Goal: Task Accomplishment & Management: Use online tool/utility

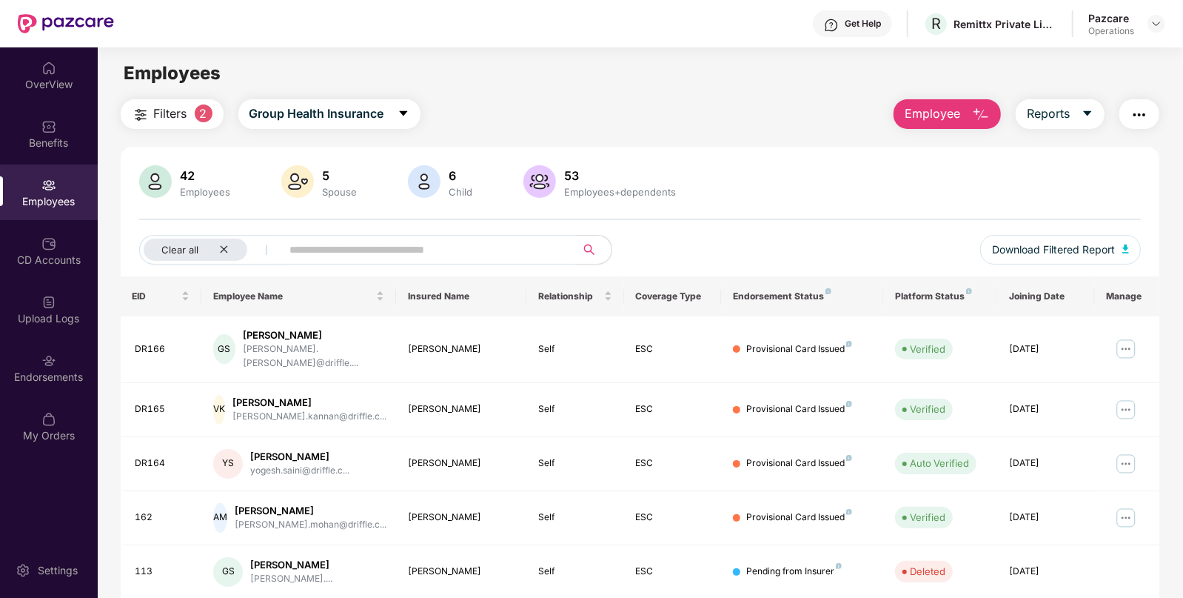
click at [64, 188] on div "Employees" at bounding box center [49, 192] width 98 height 56
click at [1137, 113] on img "button" at bounding box center [1140, 115] width 18 height 18
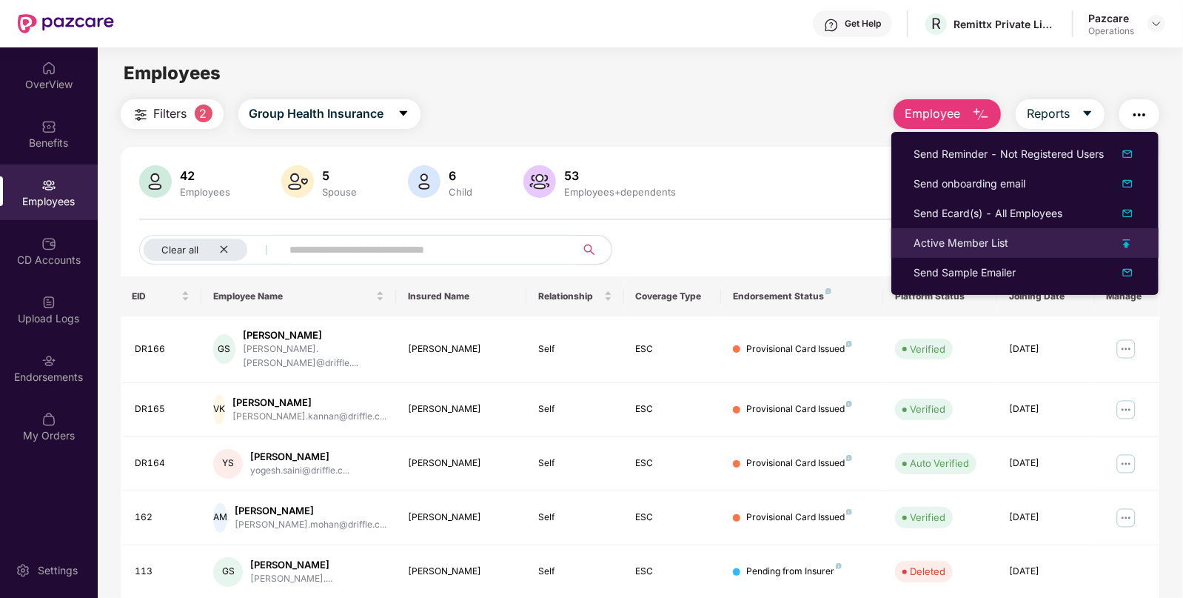
click at [977, 238] on div "Active Member List" at bounding box center [961, 243] width 95 height 16
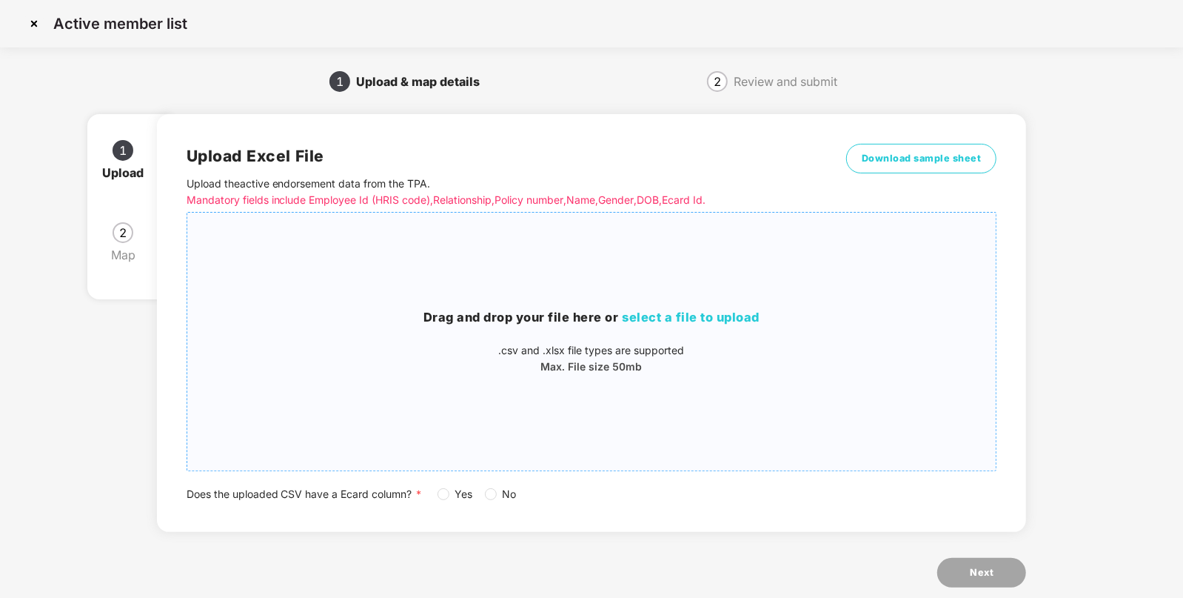
click at [695, 318] on span "select a file to upload" at bounding box center [692, 317] width 138 height 15
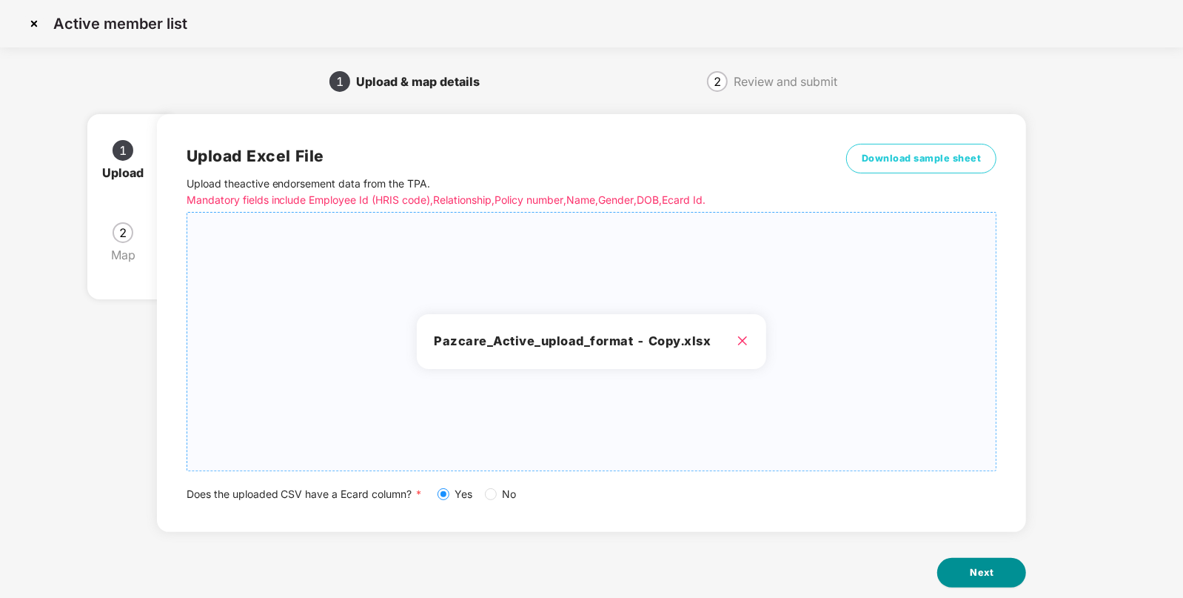
click at [983, 568] on span "Next" at bounding box center [982, 572] width 24 height 15
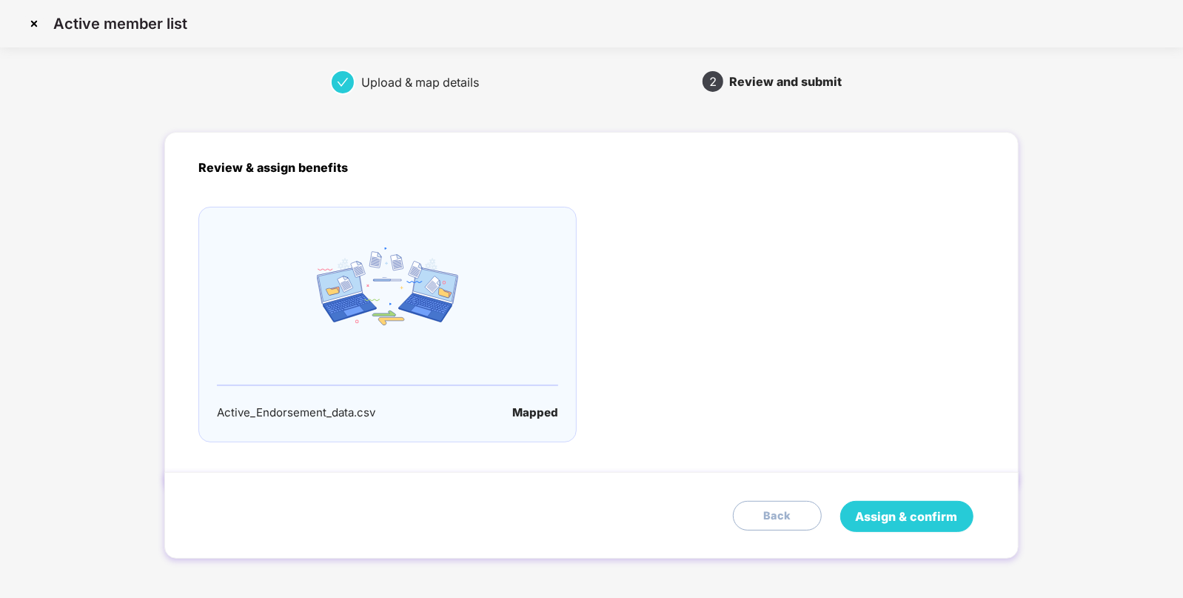
click at [900, 514] on span "Assign & confirm" at bounding box center [907, 516] width 102 height 19
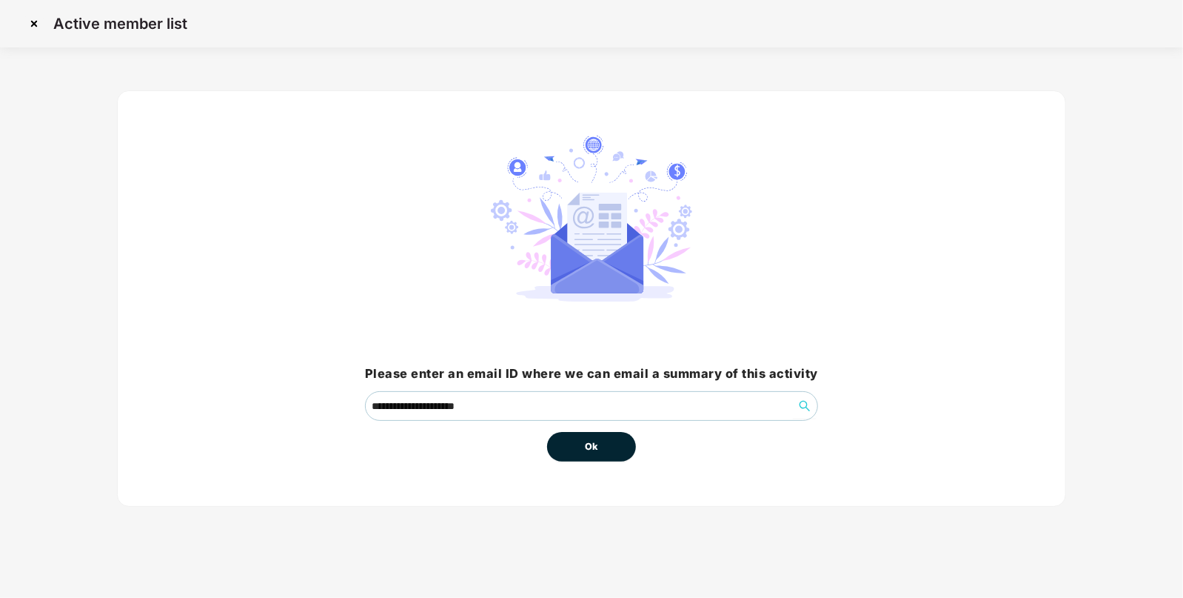
click at [575, 440] on button "Ok" at bounding box center [591, 447] width 89 height 30
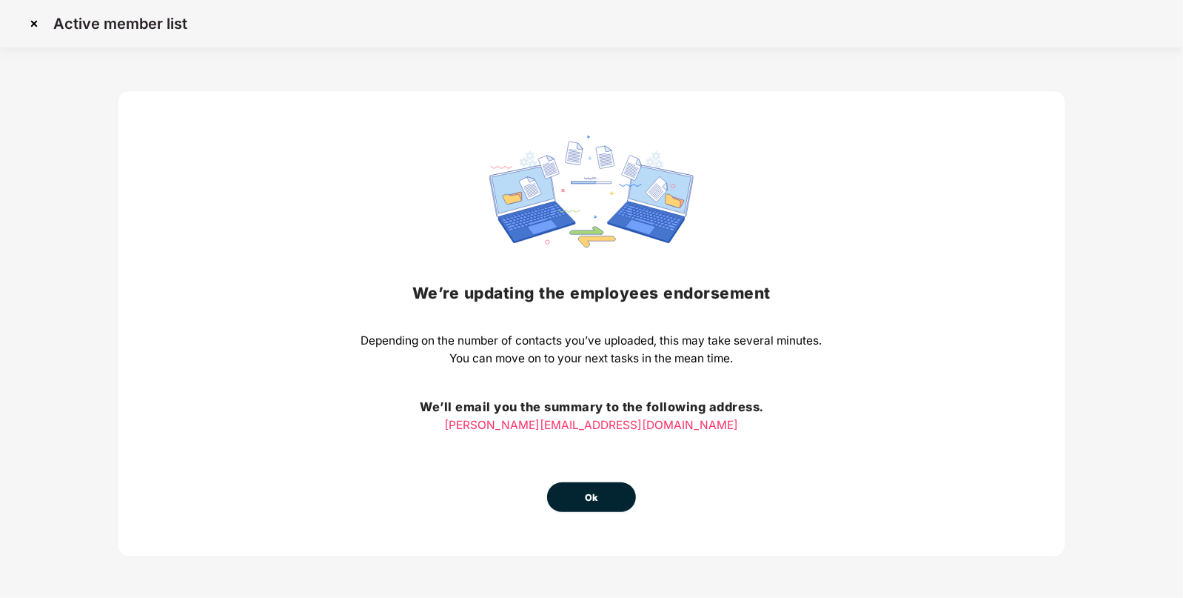
click at [591, 487] on button "Ok" at bounding box center [591, 497] width 89 height 30
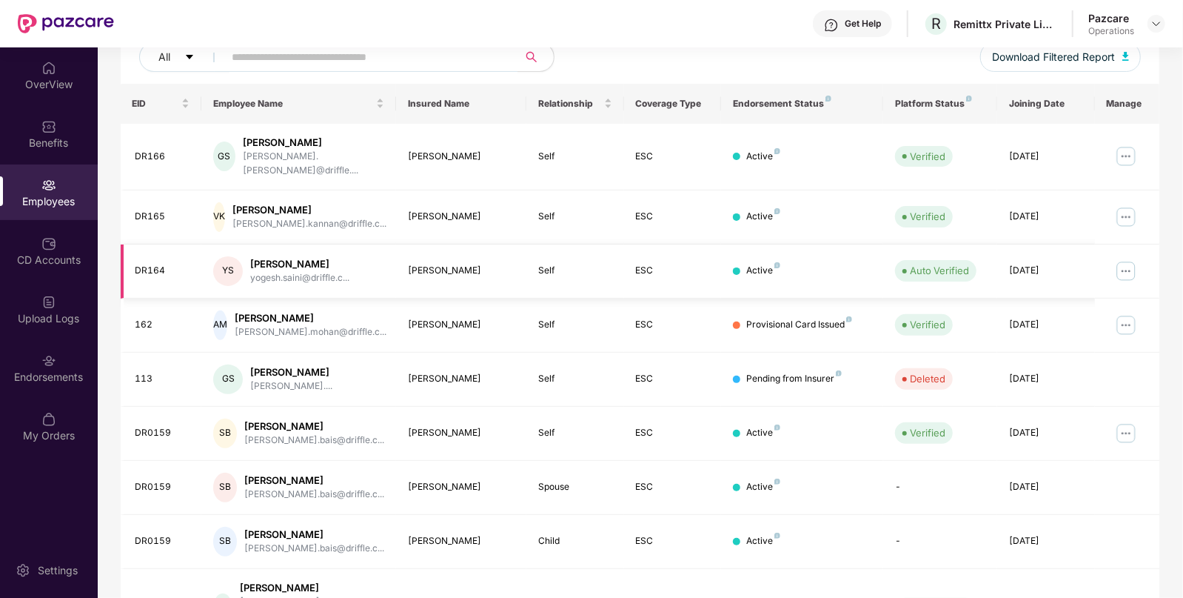
scroll to position [310, 0]
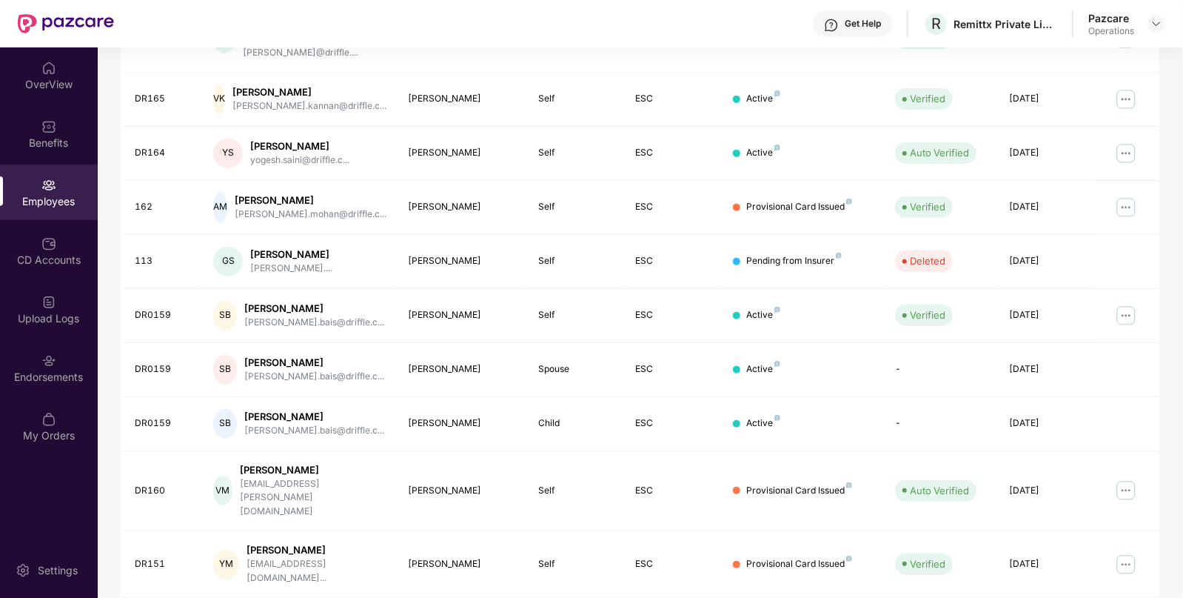
click at [58, 189] on div "Employees" at bounding box center [49, 192] width 98 height 56
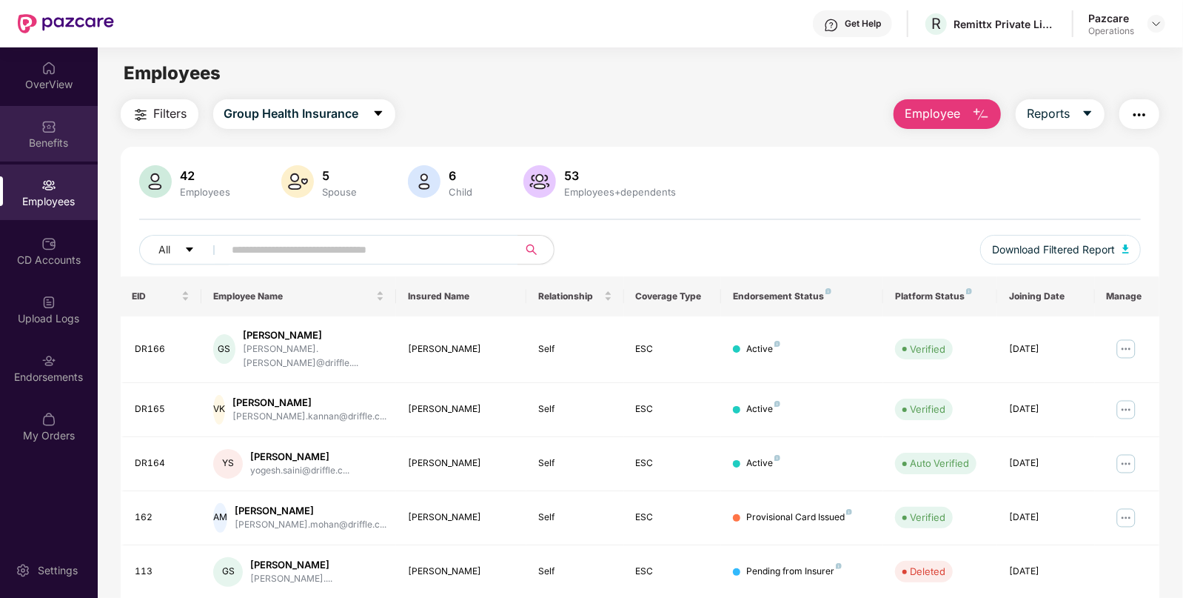
click at [45, 133] on img at bounding box center [48, 126] width 15 height 15
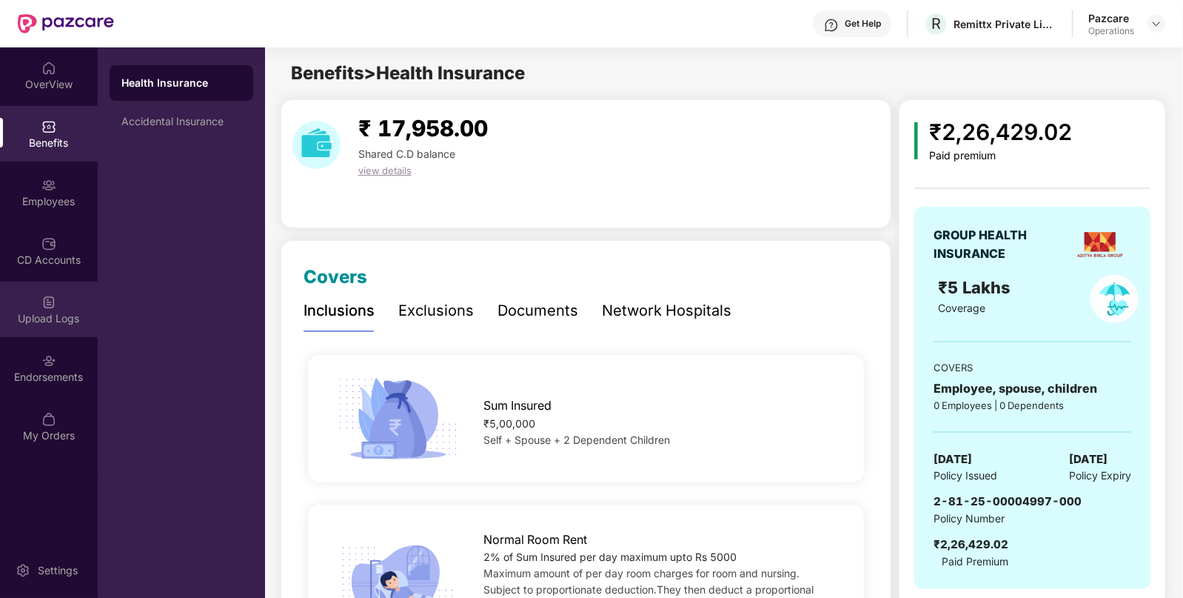
click at [48, 318] on div "Upload Logs" at bounding box center [49, 318] width 98 height 15
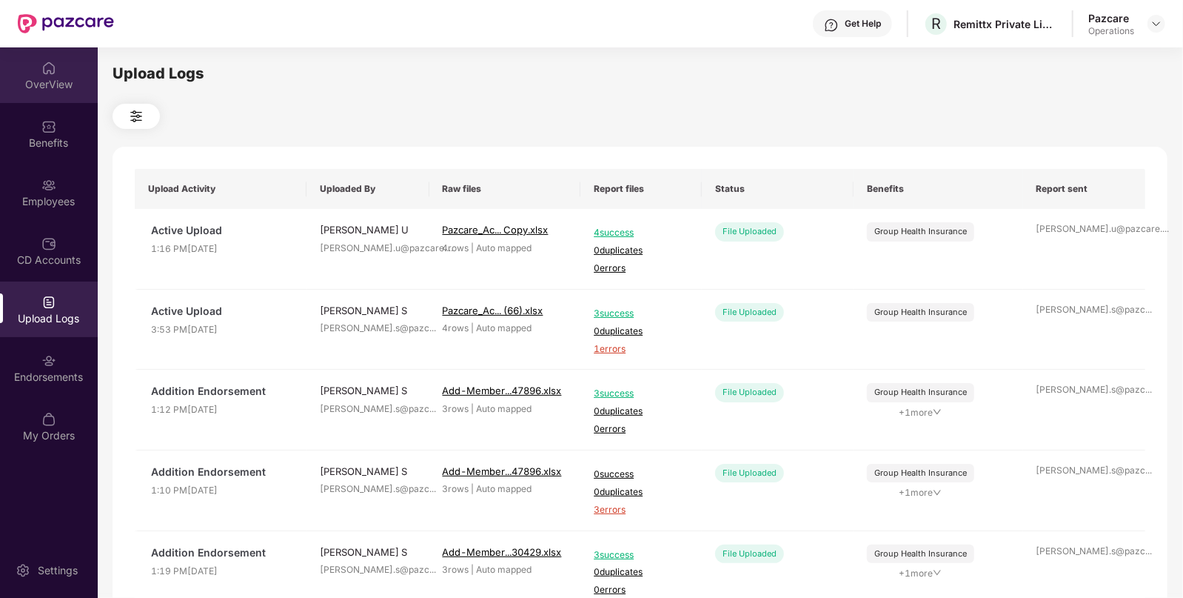
click at [52, 53] on div "OverView" at bounding box center [49, 75] width 98 height 56
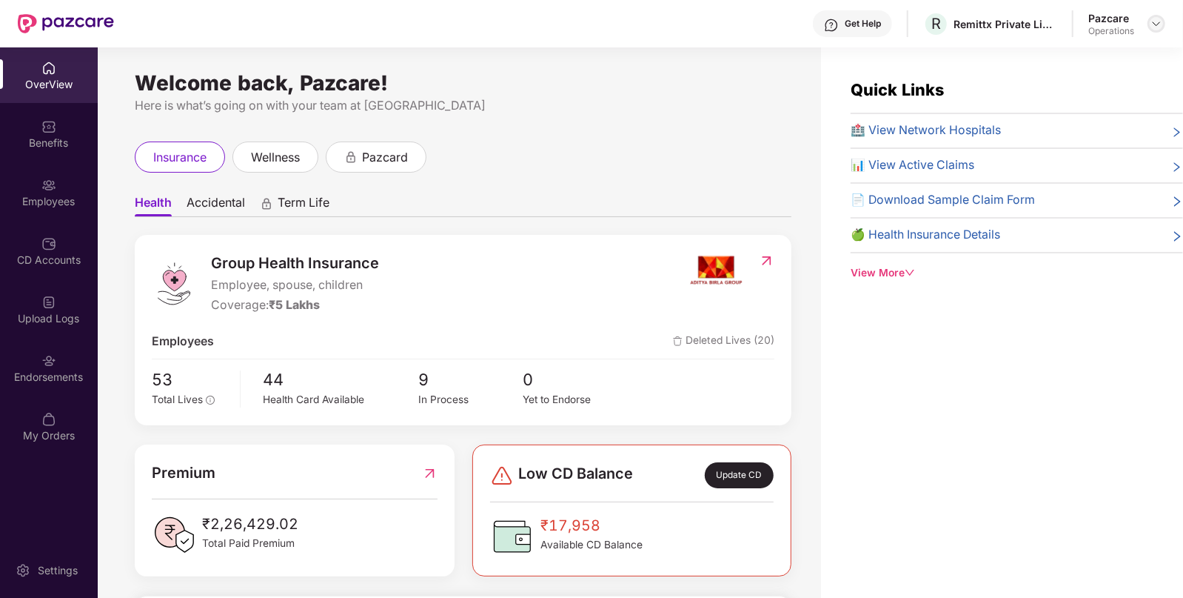
click at [1157, 22] on img at bounding box center [1157, 24] width 12 height 12
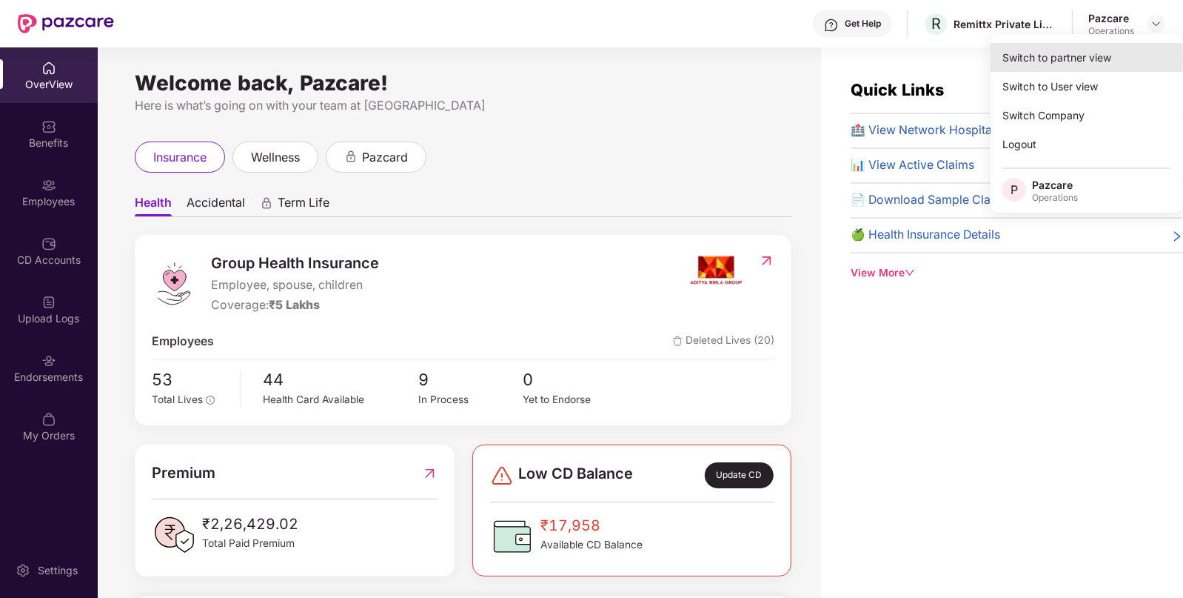
click at [1017, 60] on div "Switch to partner view" at bounding box center [1087, 57] width 193 height 29
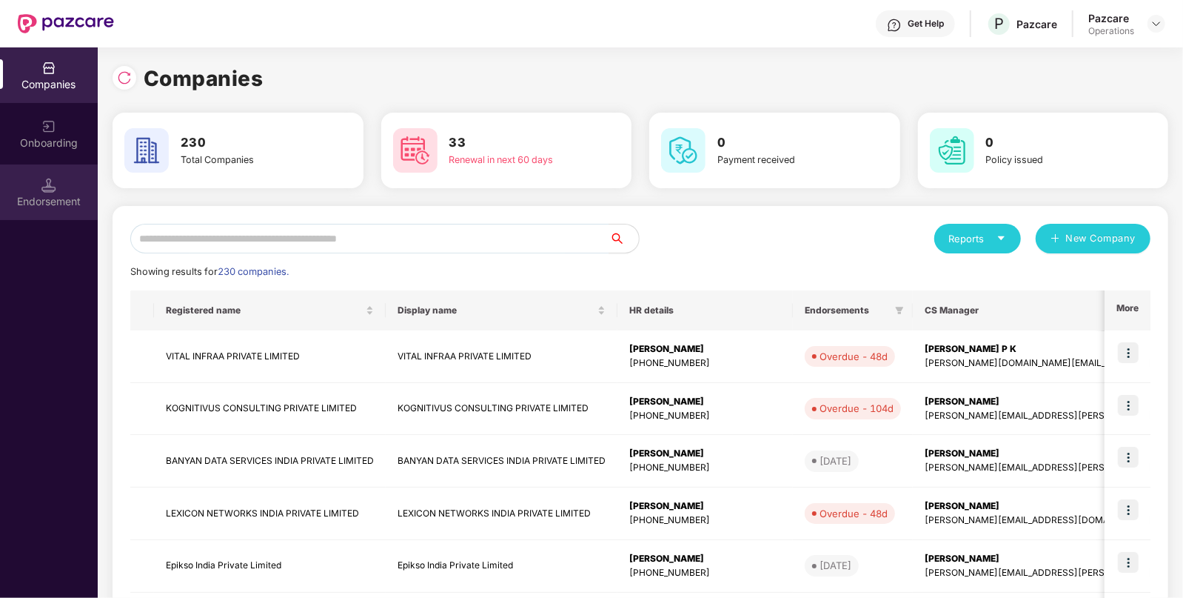
click at [39, 176] on div "Endorsement" at bounding box center [49, 192] width 98 height 56
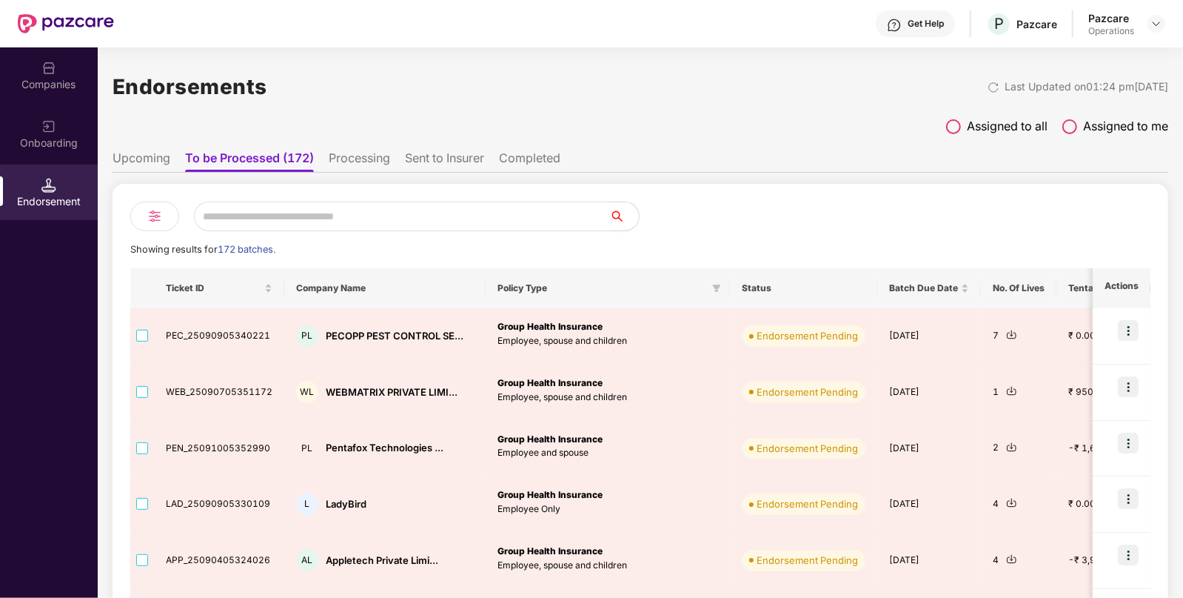
click at [322, 220] on input "text" at bounding box center [401, 216] width 415 height 30
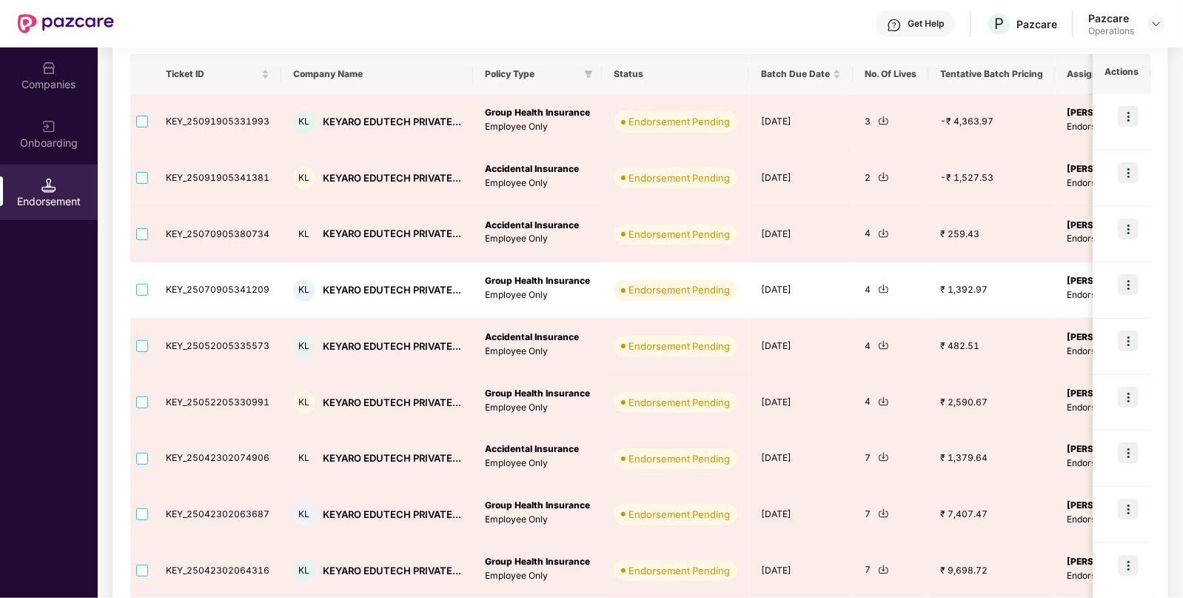
scroll to position [340, 0]
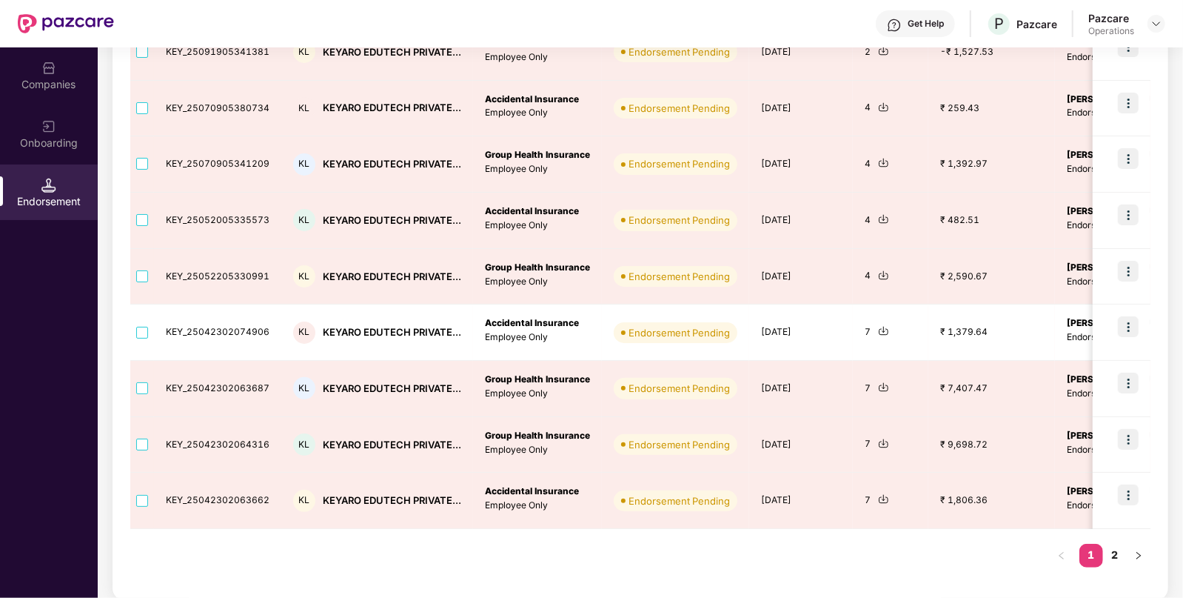
type input "***"
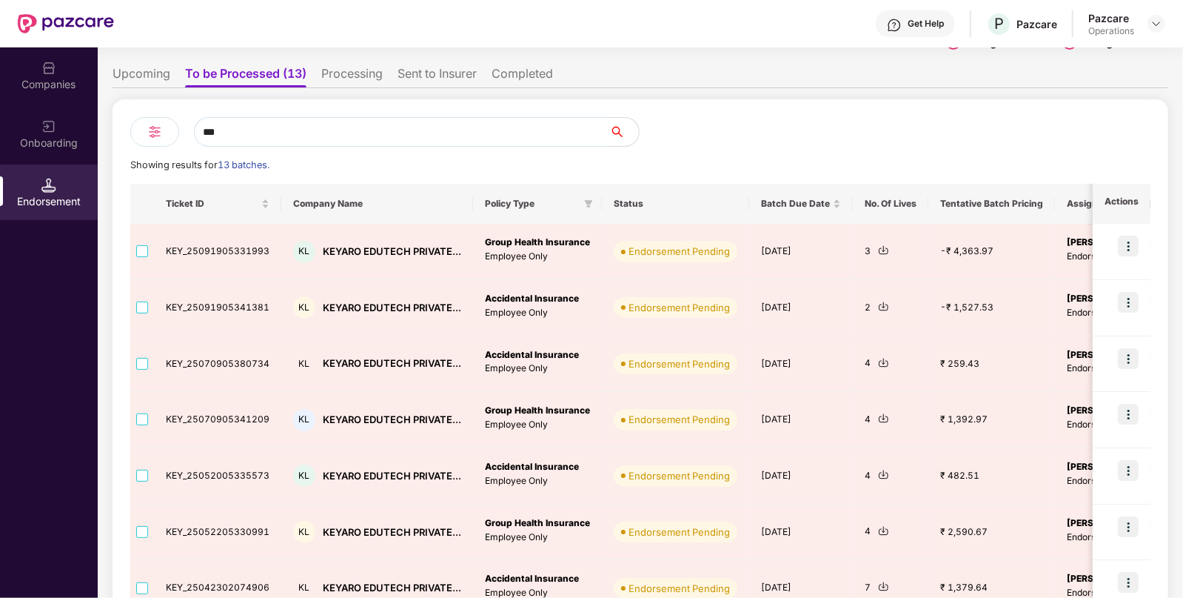
scroll to position [84, 0]
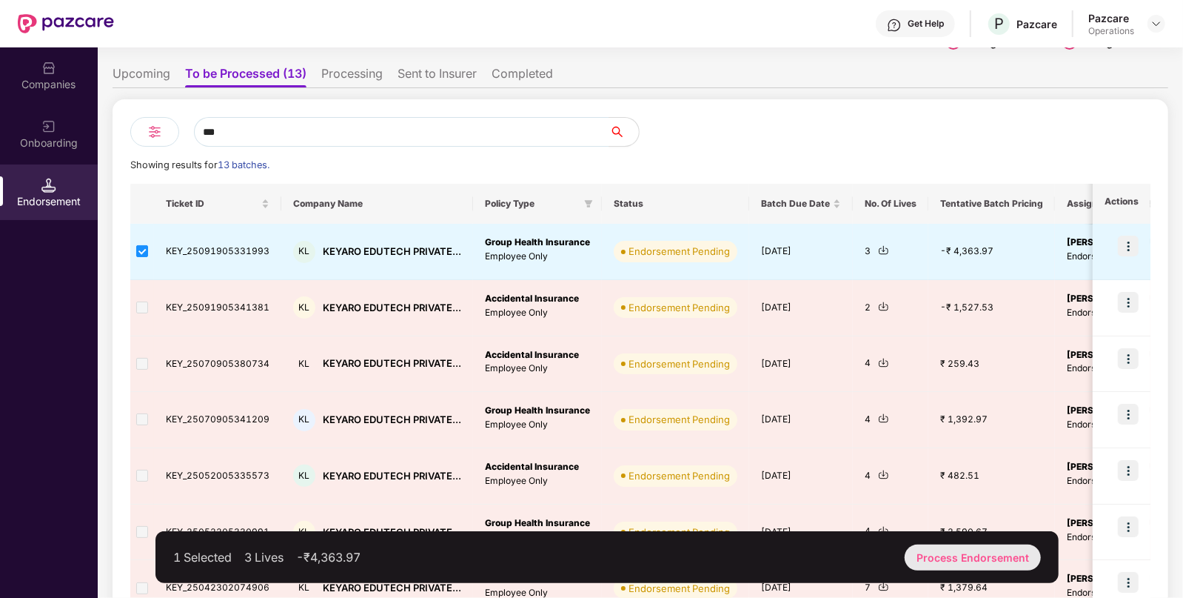
click at [967, 558] on div "Process Endorsement" at bounding box center [973, 557] width 136 height 26
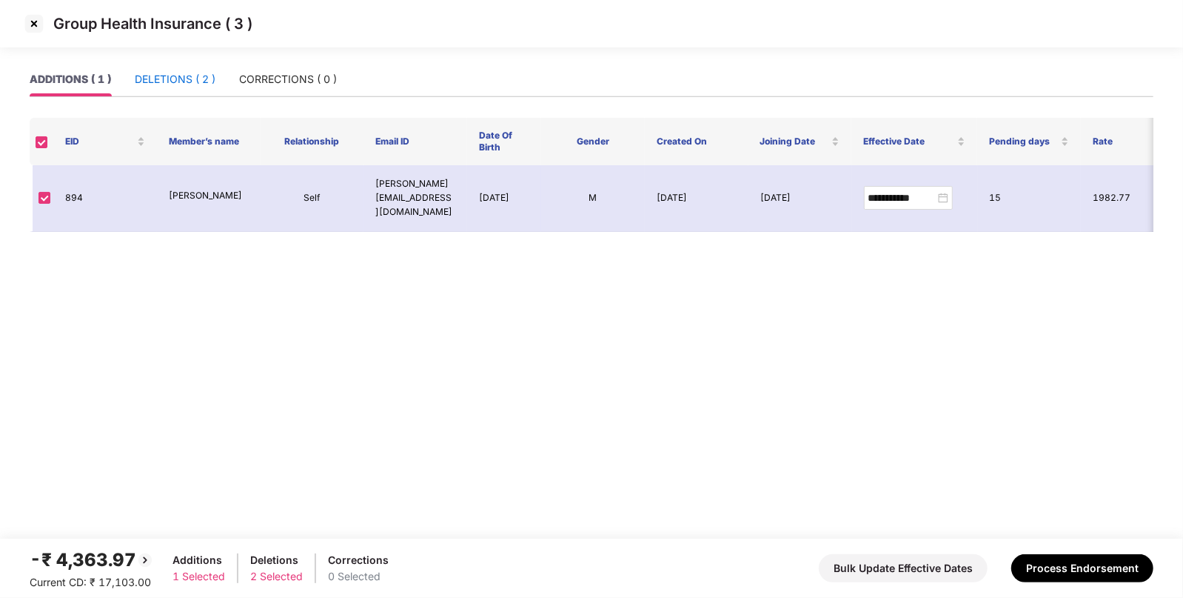
click at [178, 84] on div "DELETIONS ( 2 )" at bounding box center [175, 79] width 81 height 16
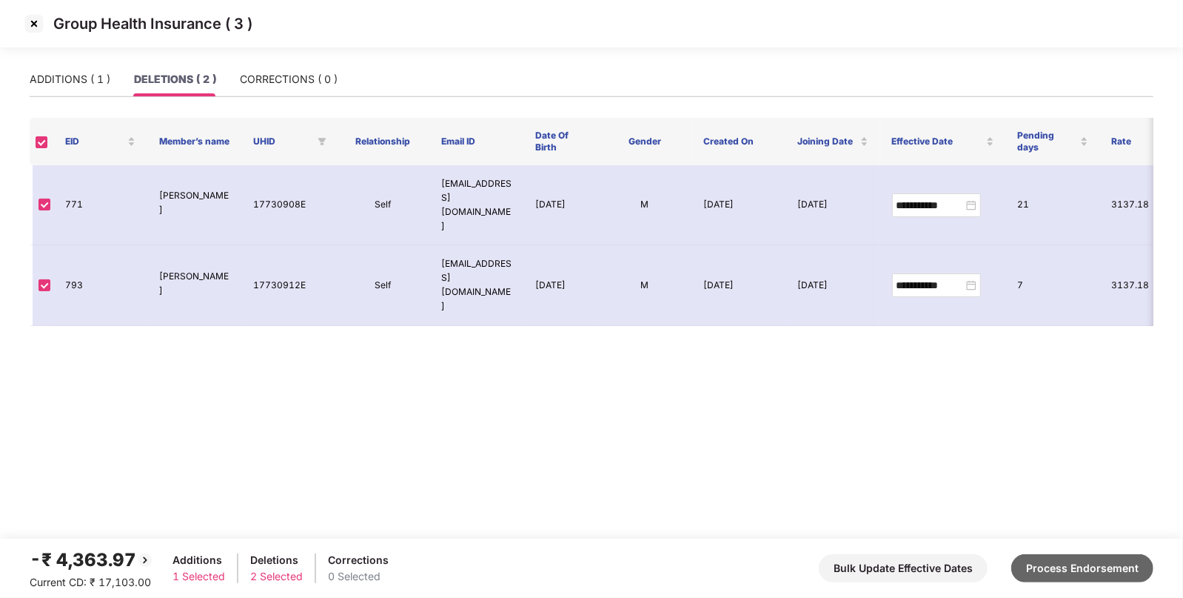
click at [1088, 566] on button "Process Endorsement" at bounding box center [1083, 568] width 142 height 28
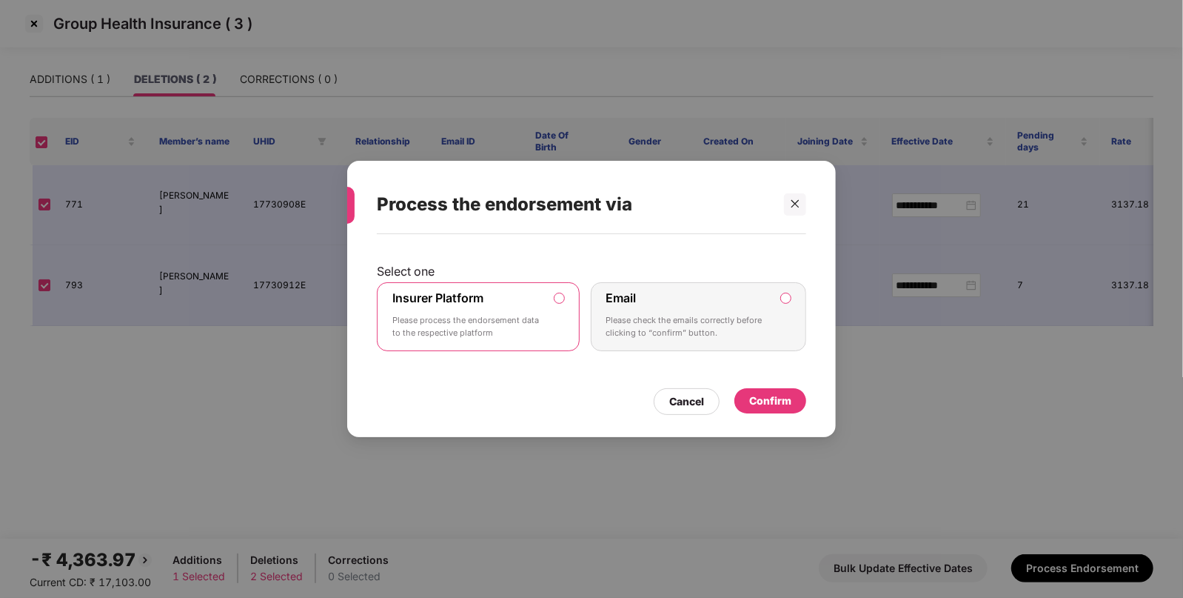
click at [766, 393] on div "Confirm" at bounding box center [770, 400] width 42 height 16
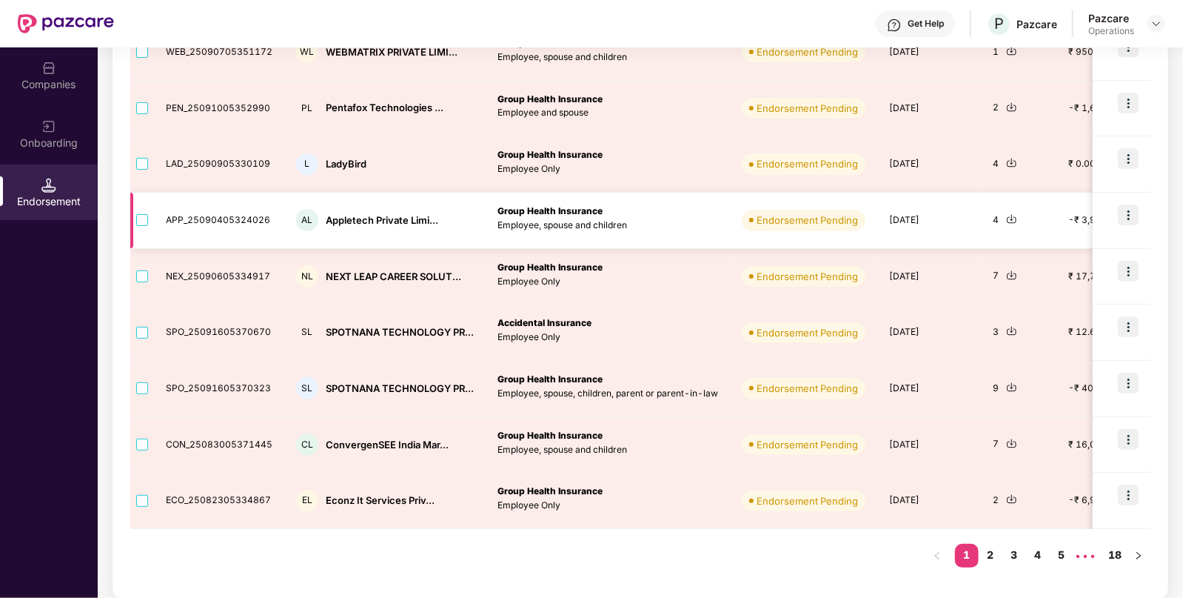
scroll to position [0, 0]
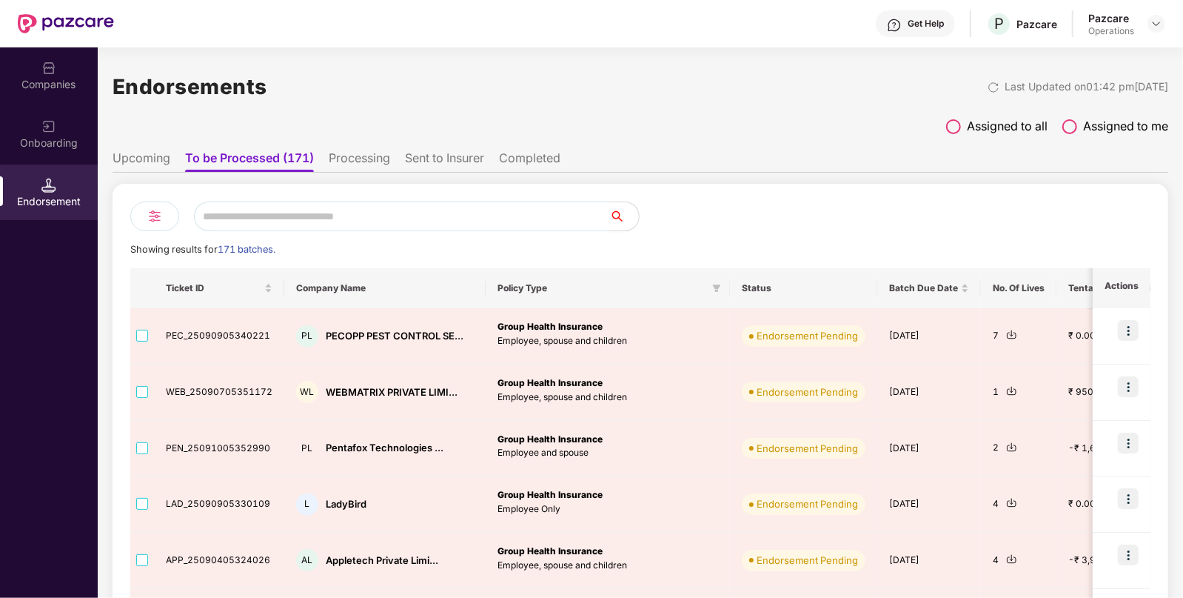
click at [350, 214] on input "text" at bounding box center [401, 216] width 415 height 30
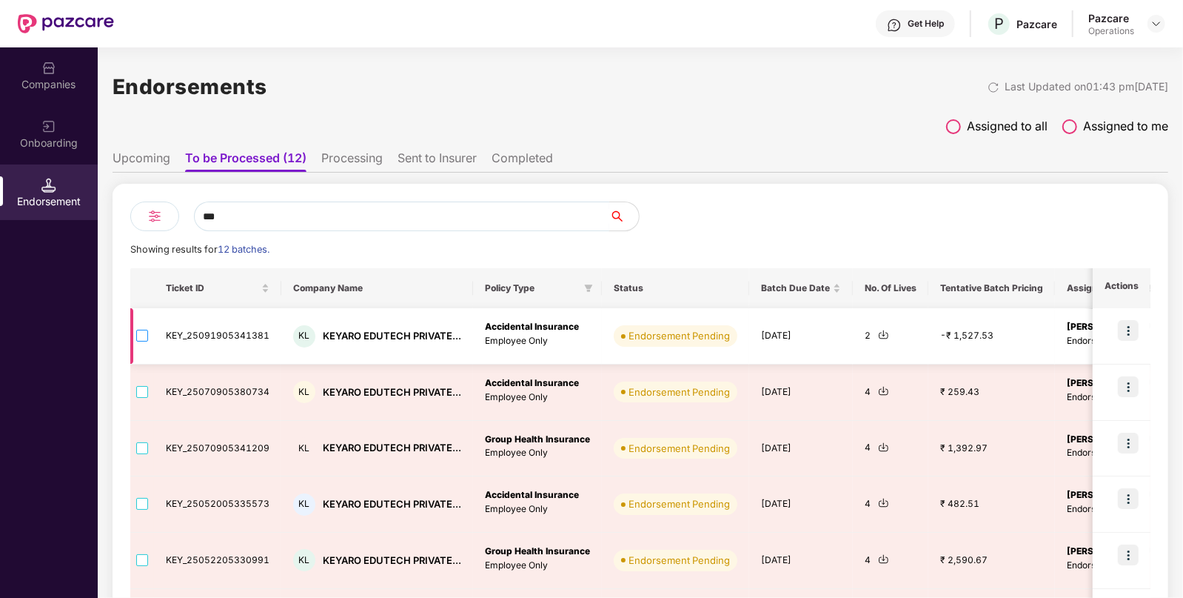
type input "***"
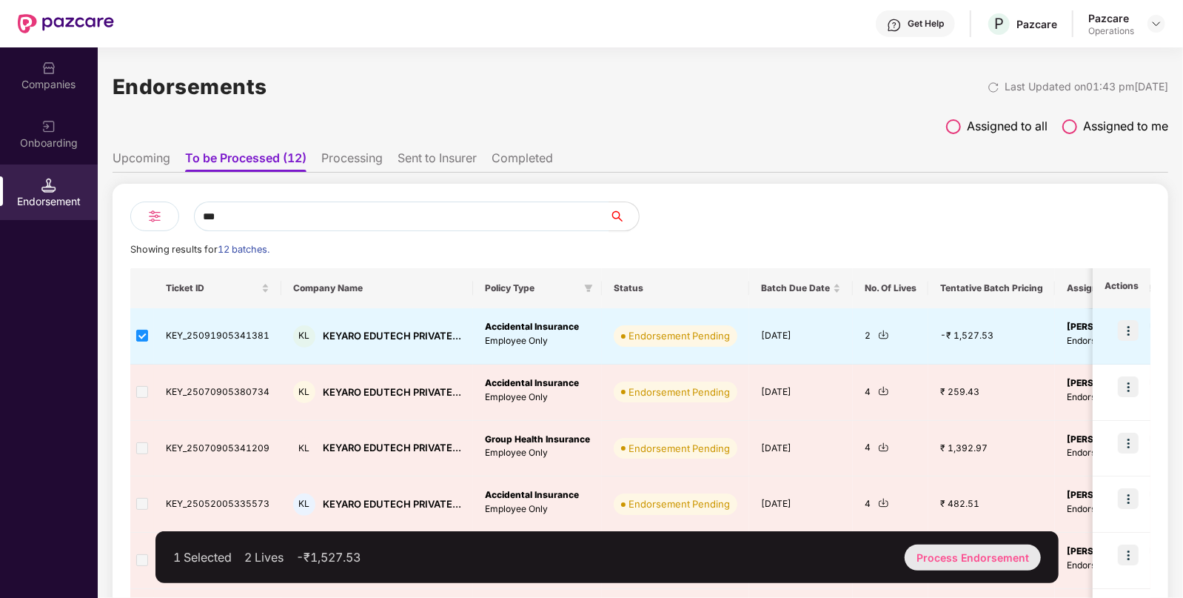
click at [926, 545] on div "Process Endorsement" at bounding box center [973, 557] width 136 height 26
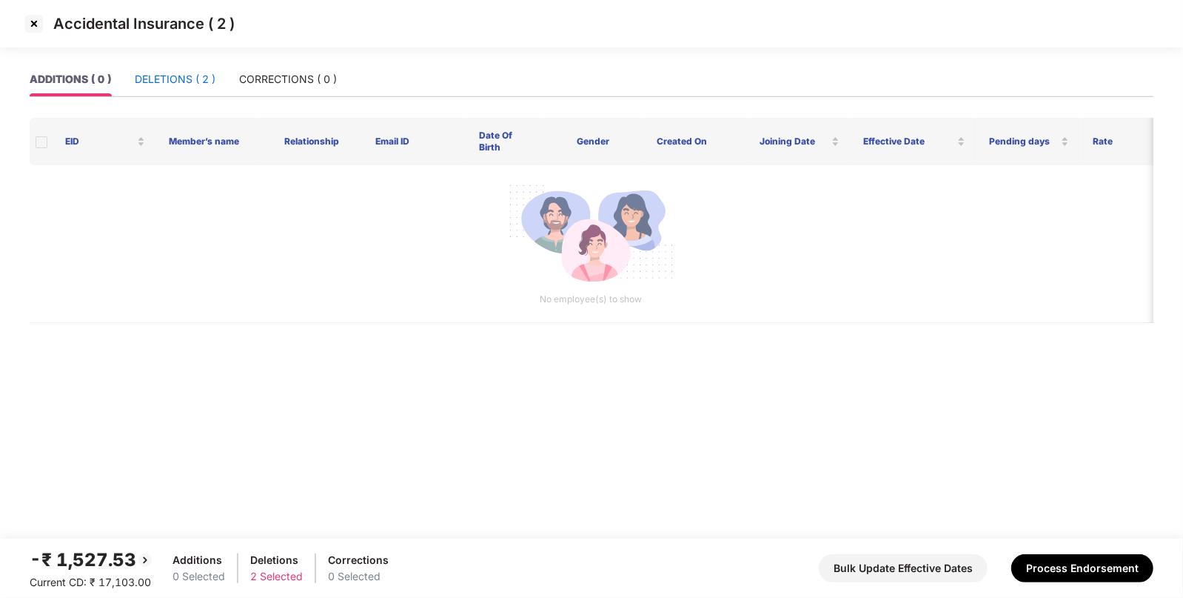
click at [179, 76] on div "DELETIONS ( 2 )" at bounding box center [175, 79] width 81 height 16
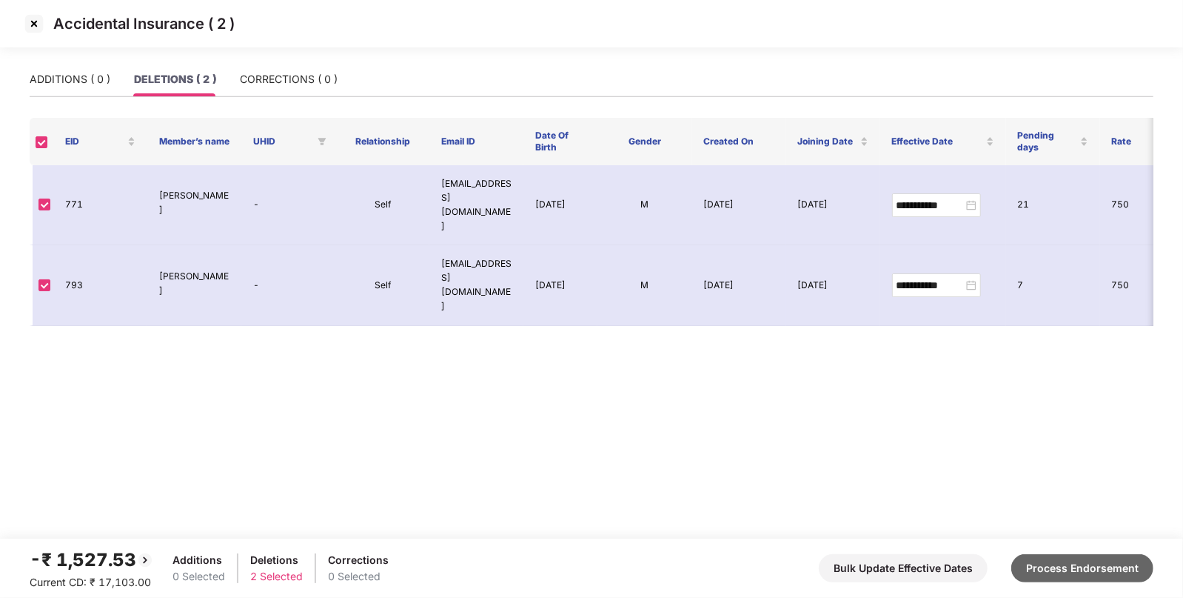
click at [1067, 578] on button "Process Endorsement" at bounding box center [1083, 568] width 142 height 28
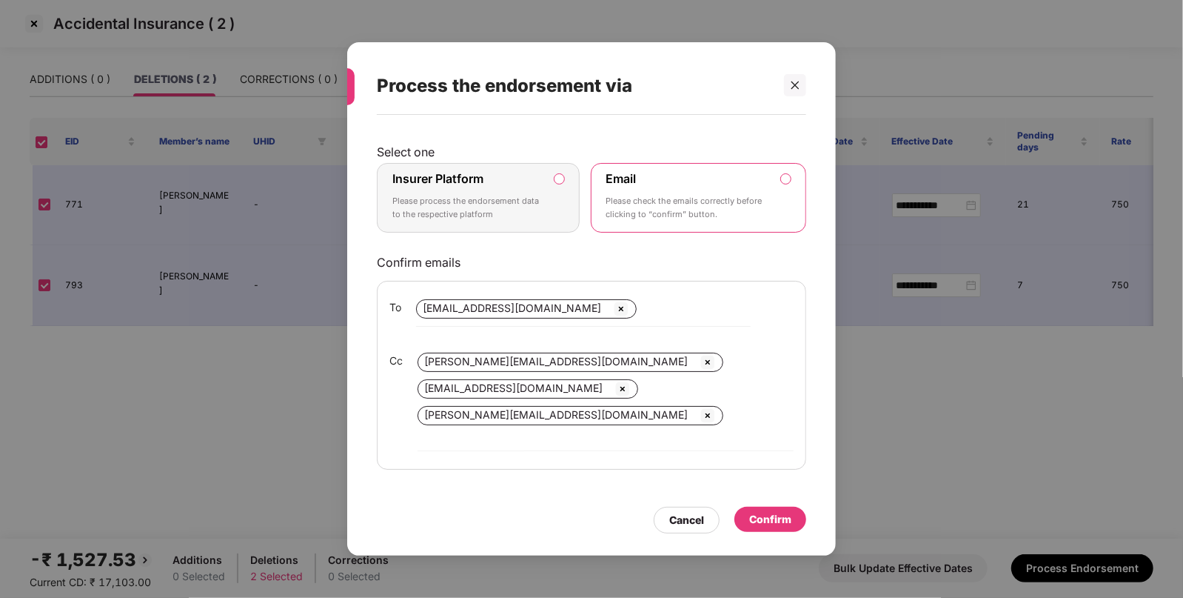
click at [558, 177] on label "Insurer Platform Please process the endorsement data to the respective platform" at bounding box center [478, 198] width 203 height 70
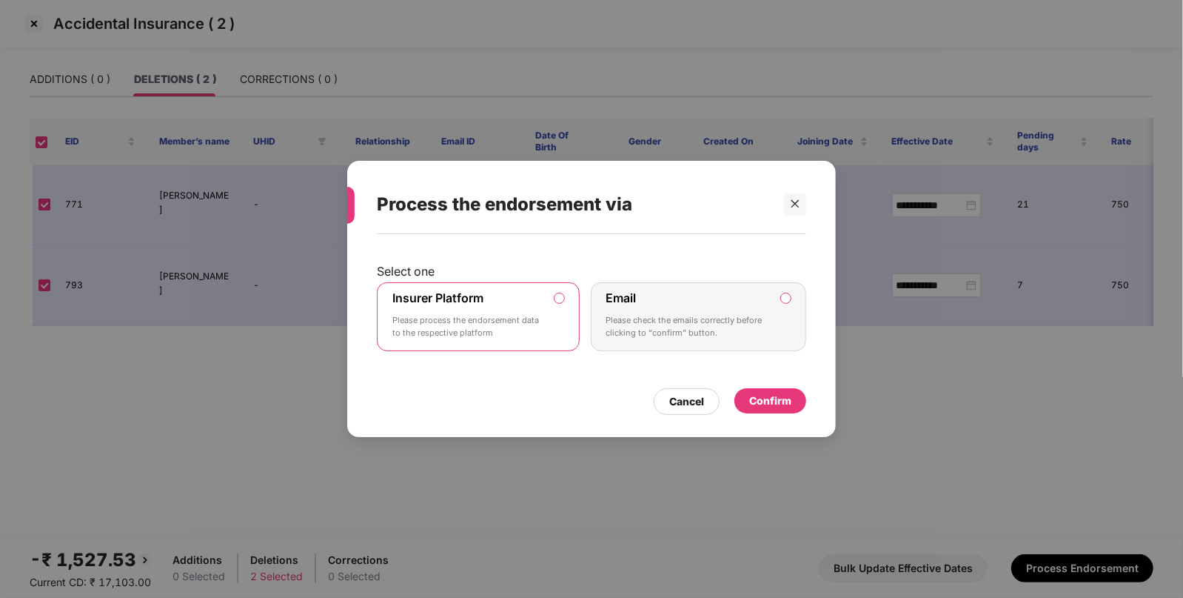
click at [777, 395] on div "Confirm" at bounding box center [770, 400] width 42 height 16
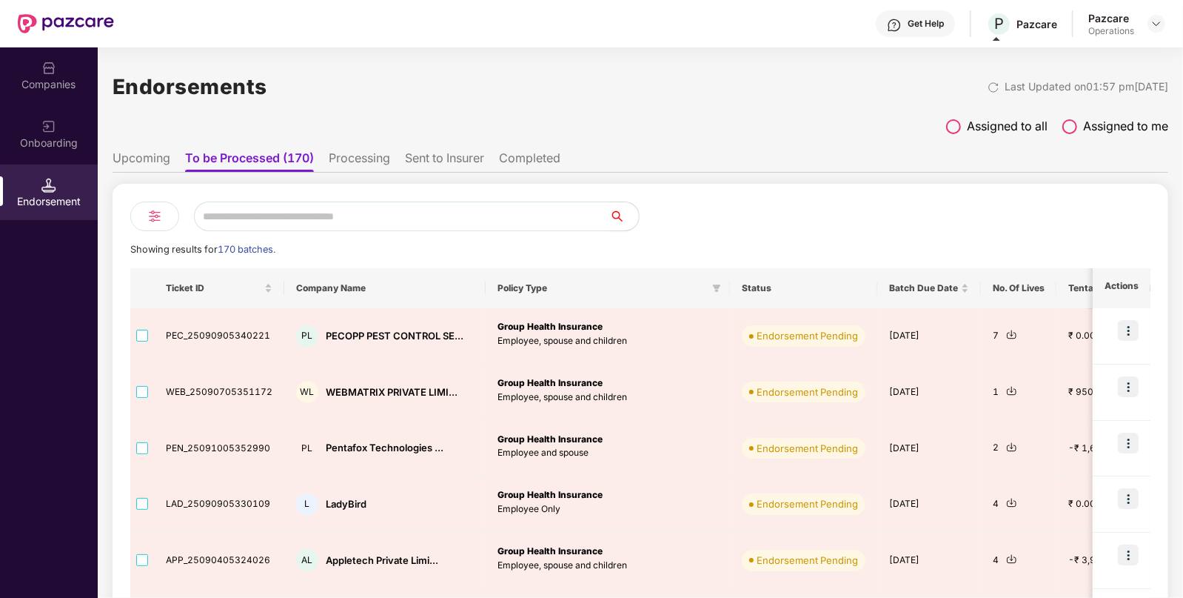
click at [161, 213] on img at bounding box center [155, 216] width 18 height 18
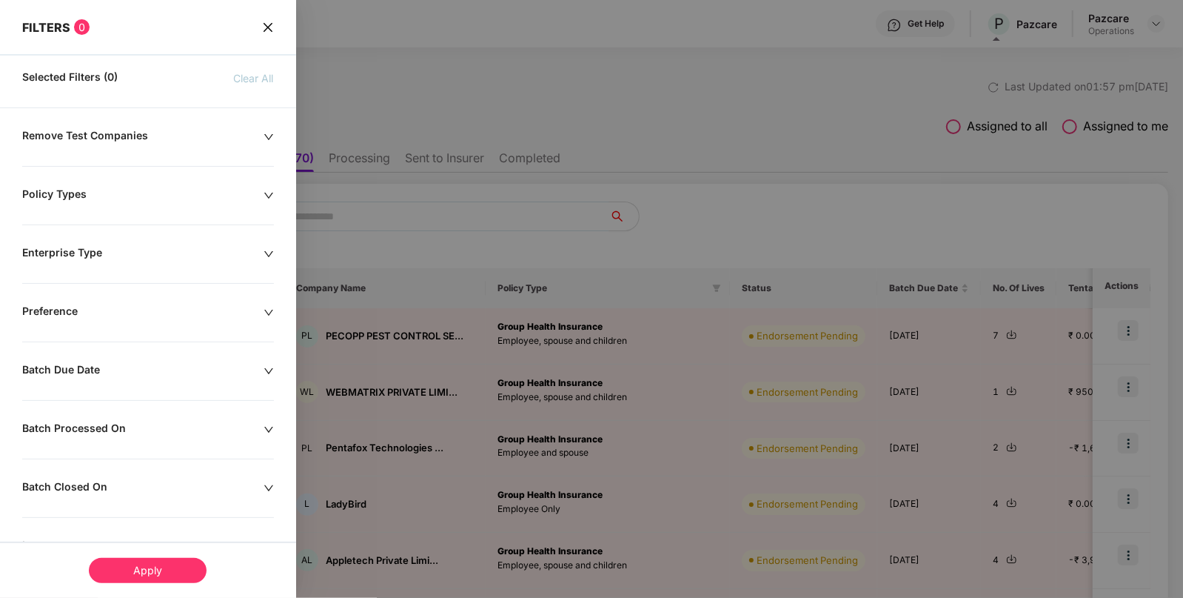
click at [274, 25] on div "FILTERS 0" at bounding box center [148, 17] width 296 height 35
click at [263, 30] on icon "close" at bounding box center [267, 26] width 9 height 9
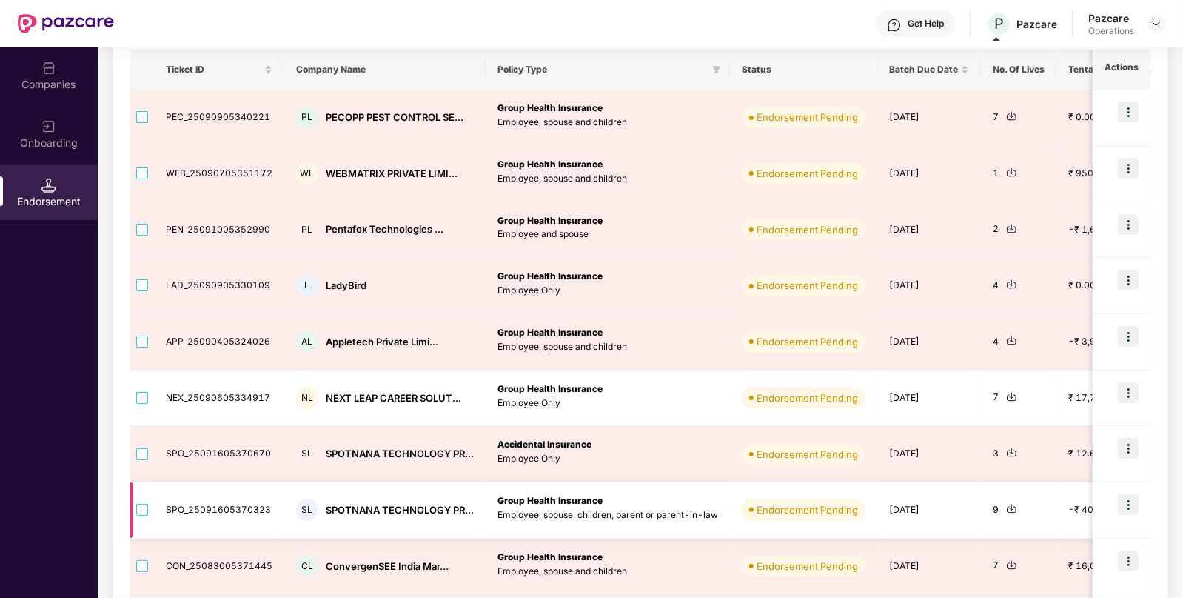
scroll to position [340, 0]
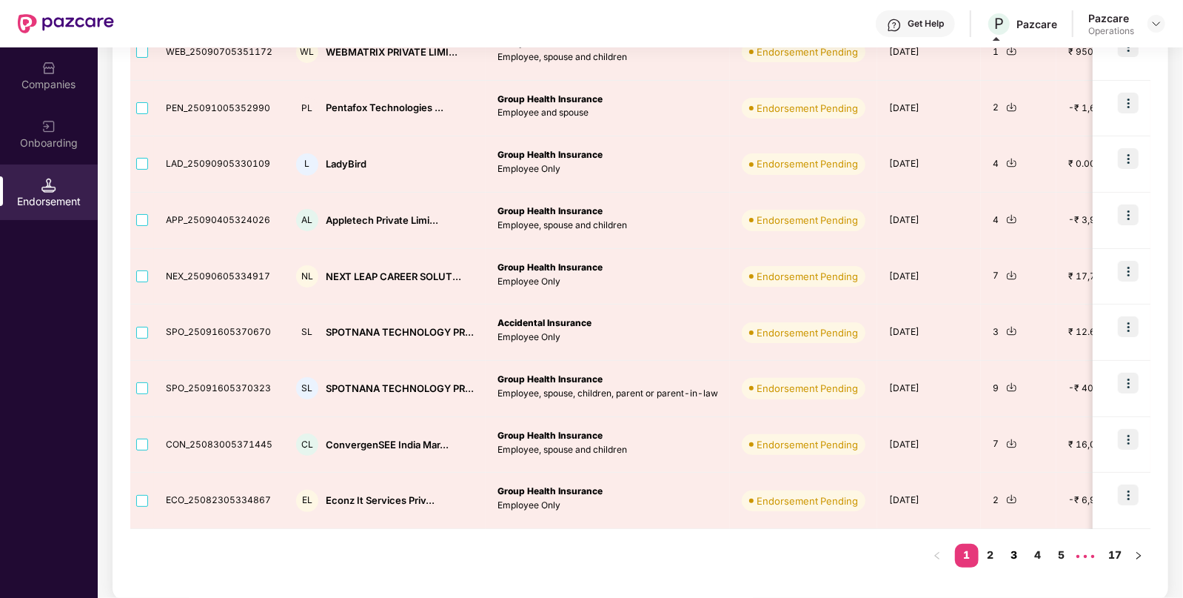
click at [1011, 557] on link "3" at bounding box center [1015, 555] width 24 height 22
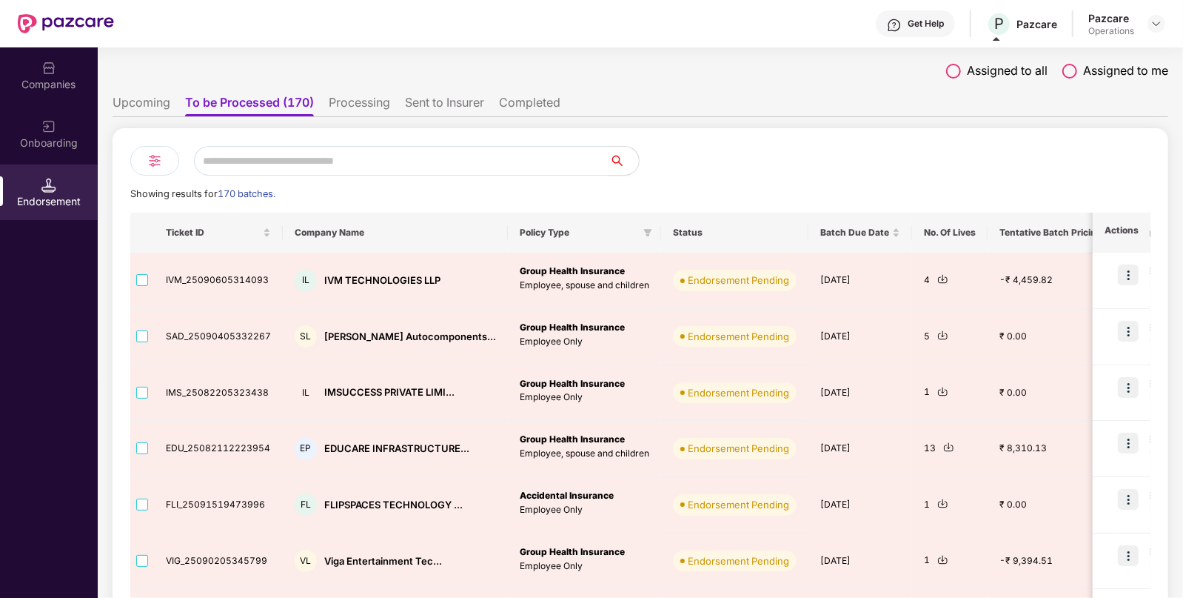
scroll to position [48, 0]
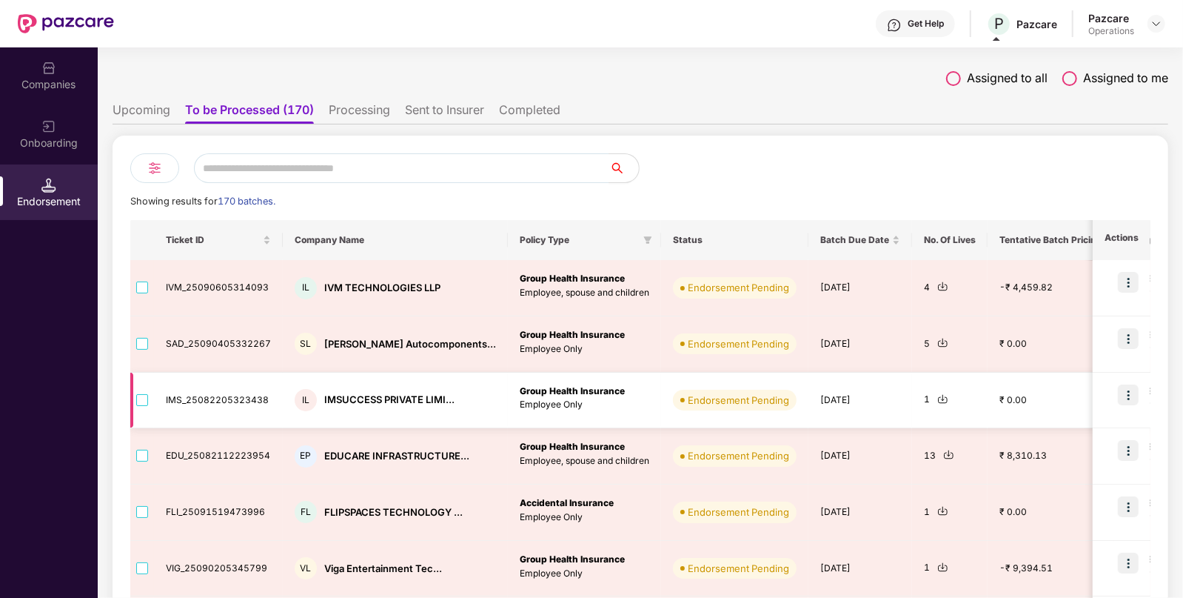
click at [149, 401] on td at bounding box center [142, 400] width 24 height 56
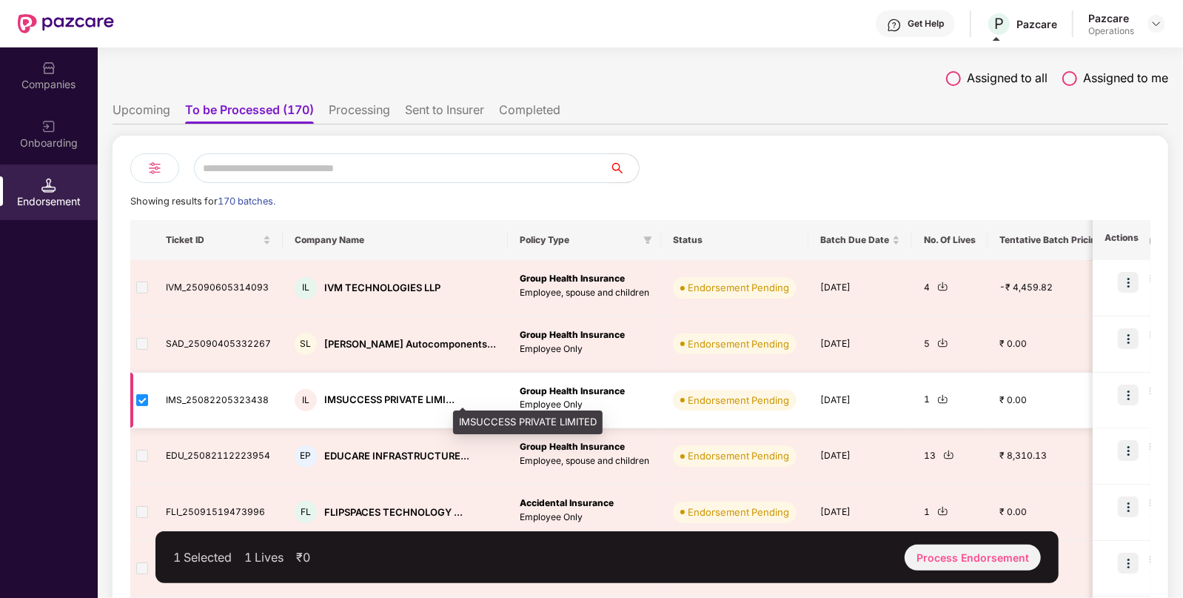
click at [375, 393] on div "IMSUCCESS PRIVATE LIMI..." at bounding box center [389, 399] width 130 height 14
copy div "IMSUCCESS PRIVATE LIMI..."
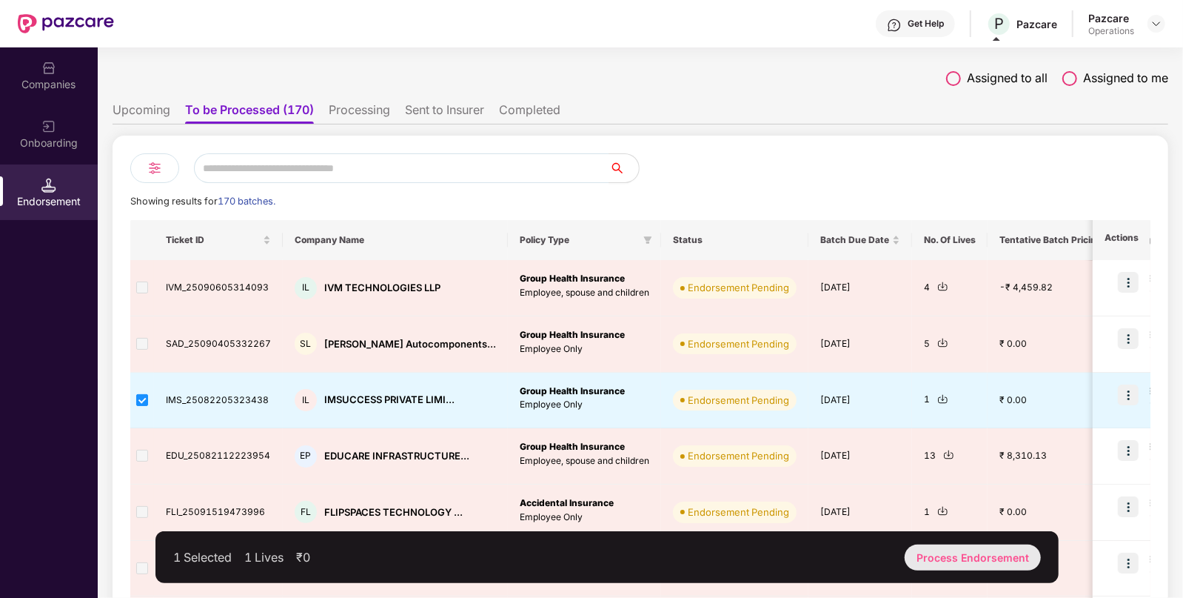
click at [977, 548] on div "Process Endorsement" at bounding box center [973, 557] width 136 height 26
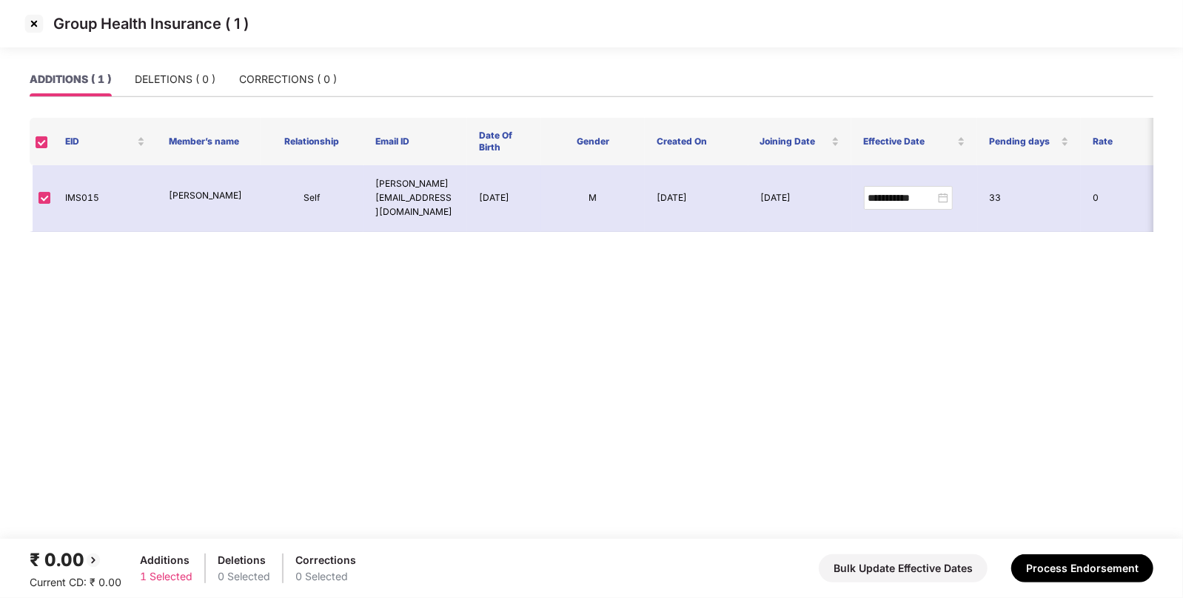
click at [33, 21] on img at bounding box center [34, 24] width 24 height 24
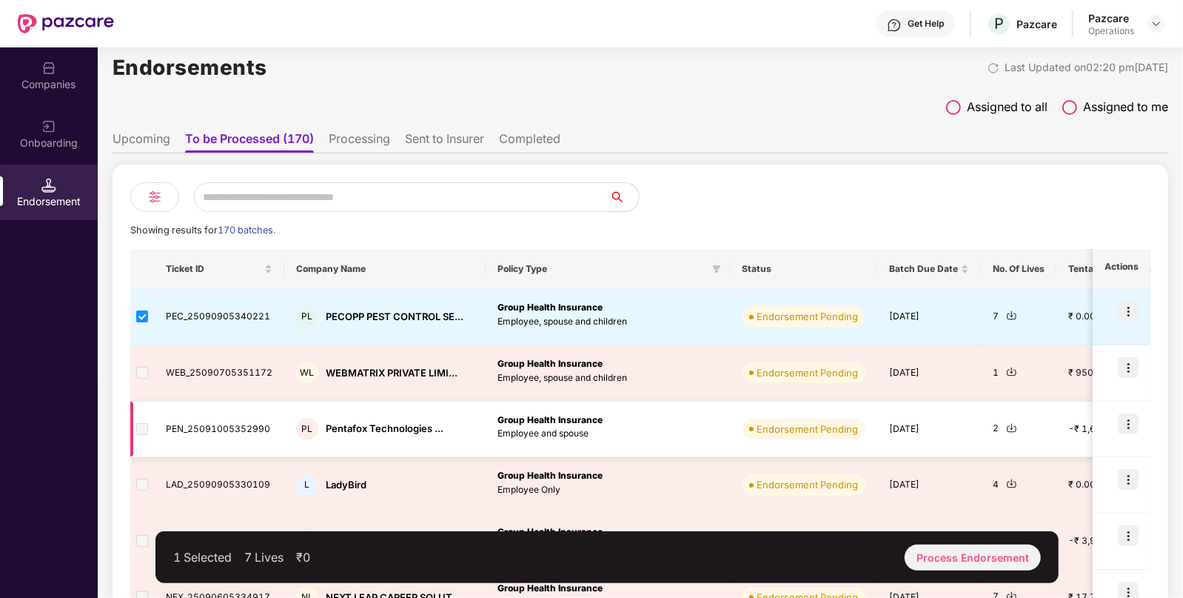
scroll to position [18, 0]
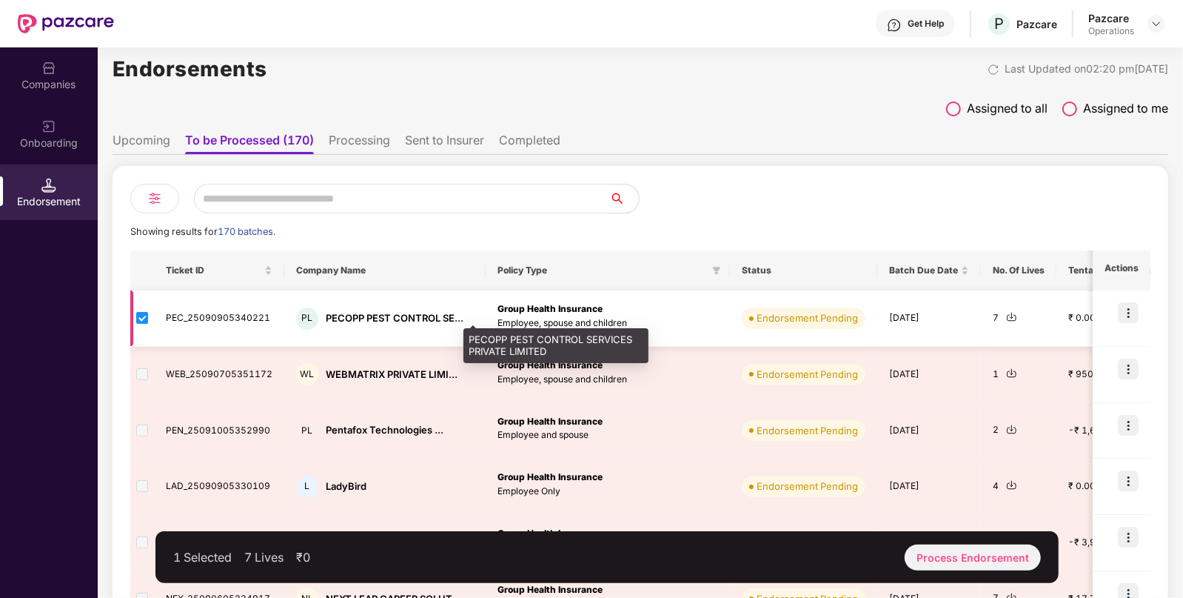
click at [358, 311] on div "PECOPP PEST CONTROL SE..." at bounding box center [395, 318] width 138 height 14
copy div "PECOPP PEST CONTROL SE..."
click at [358, 311] on div "PECOPP PEST CONTROL SE..." at bounding box center [395, 318] width 138 height 14
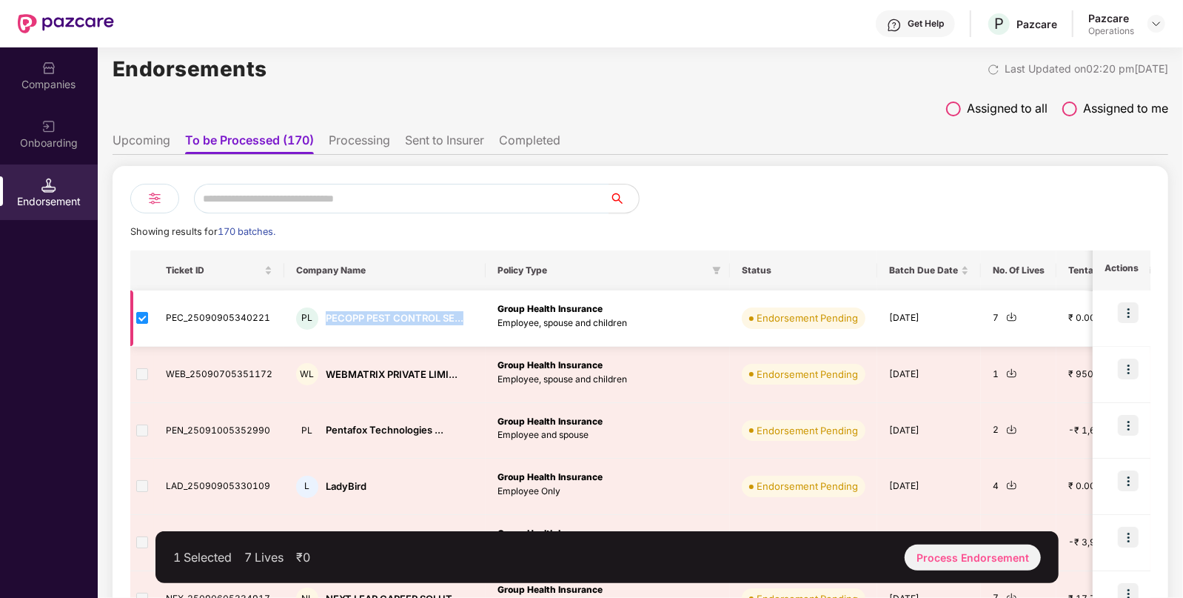
click at [1007, 315] on img at bounding box center [1011, 316] width 11 height 11
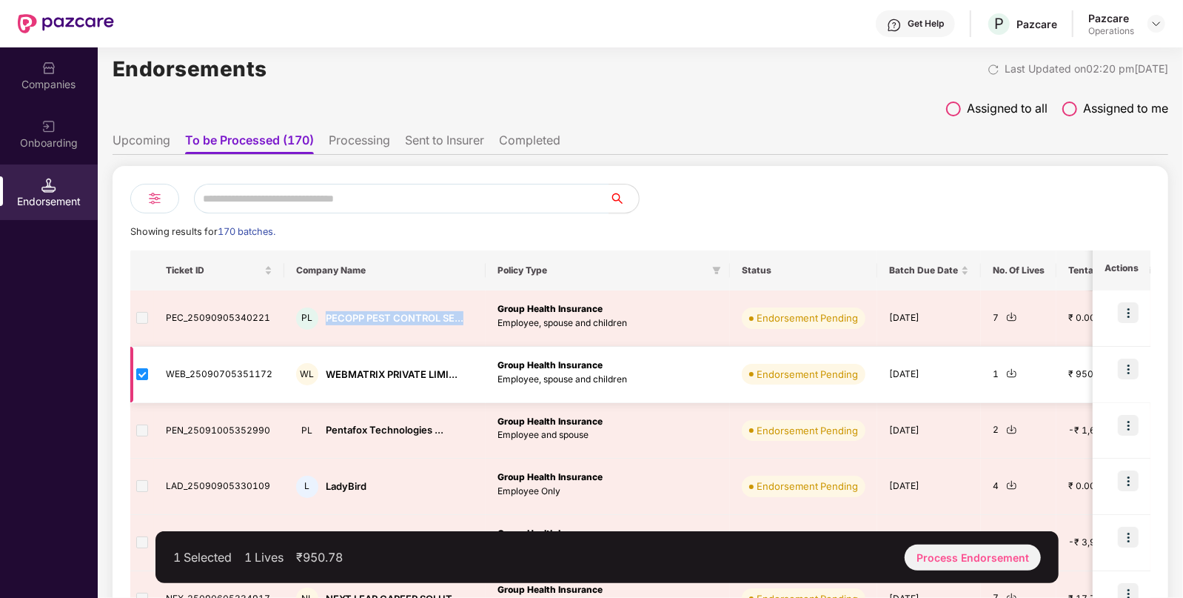
click at [1006, 375] on img at bounding box center [1011, 372] width 11 height 11
click at [1006, 371] on img at bounding box center [1011, 372] width 11 height 11
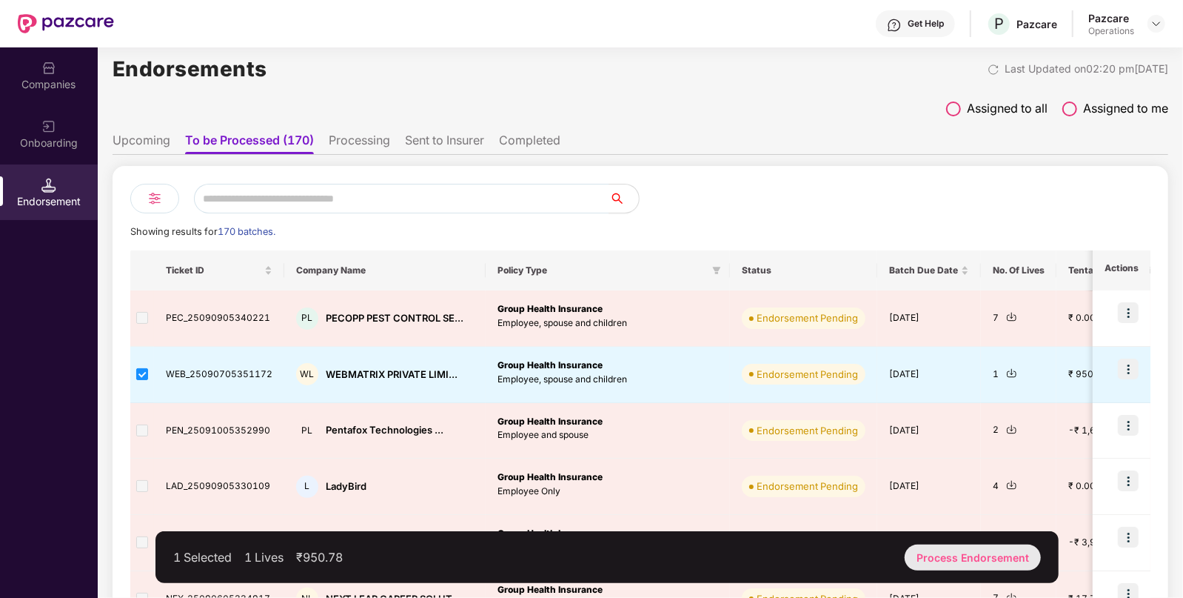
click at [960, 552] on div "Process Endorsement" at bounding box center [973, 557] width 136 height 26
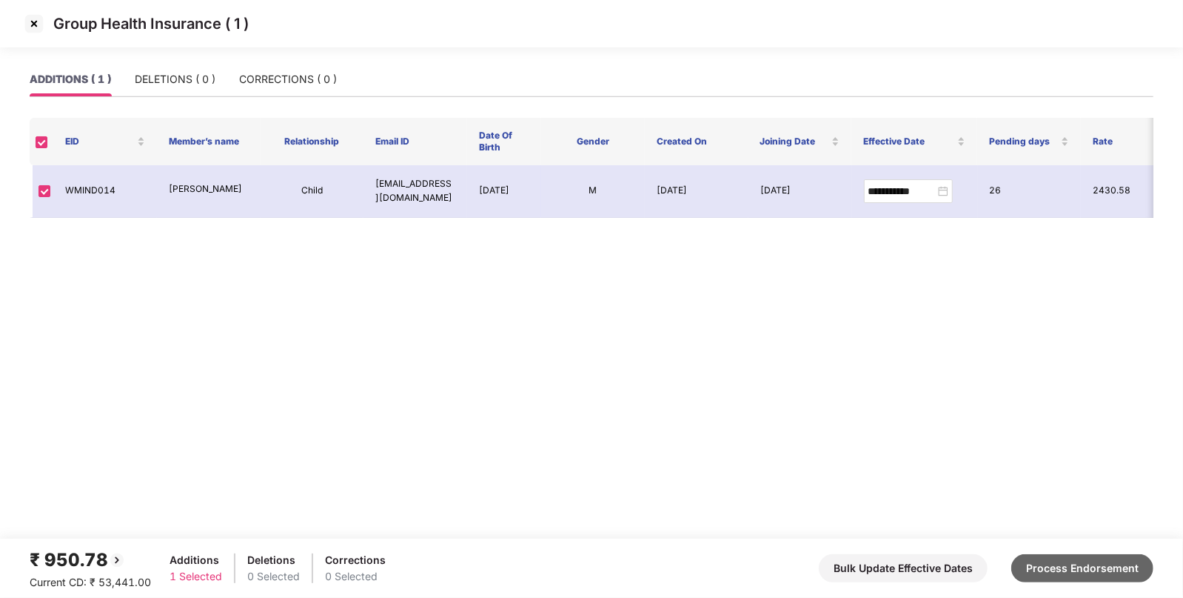
click at [1070, 566] on button "Process Endorsement" at bounding box center [1083, 568] width 142 height 28
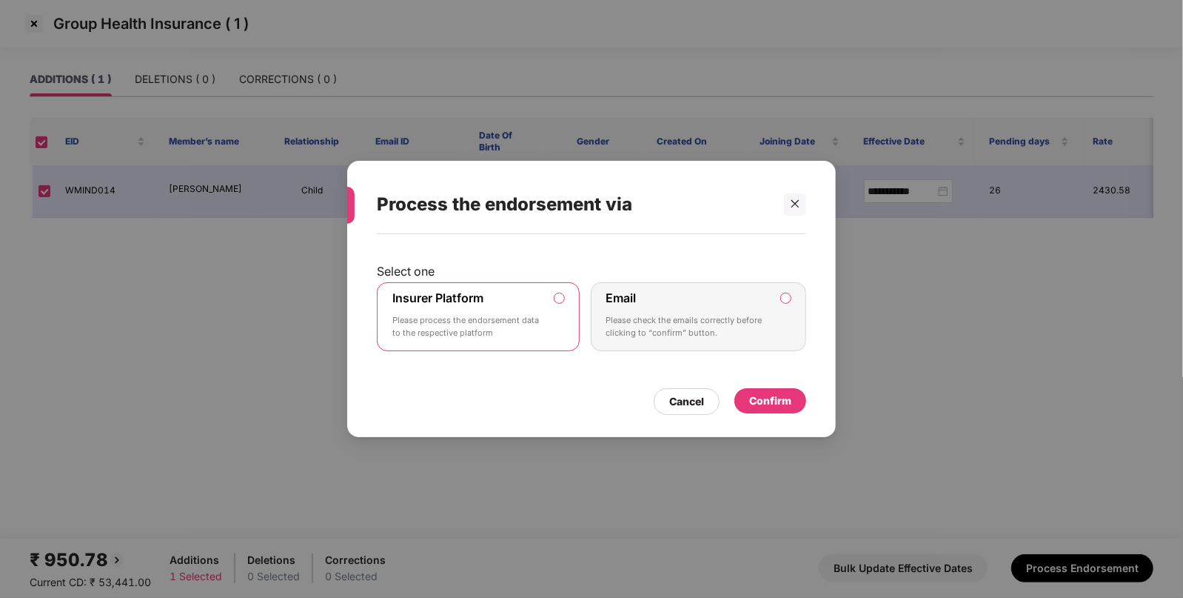
click at [773, 409] on div "Confirm" at bounding box center [771, 400] width 72 height 25
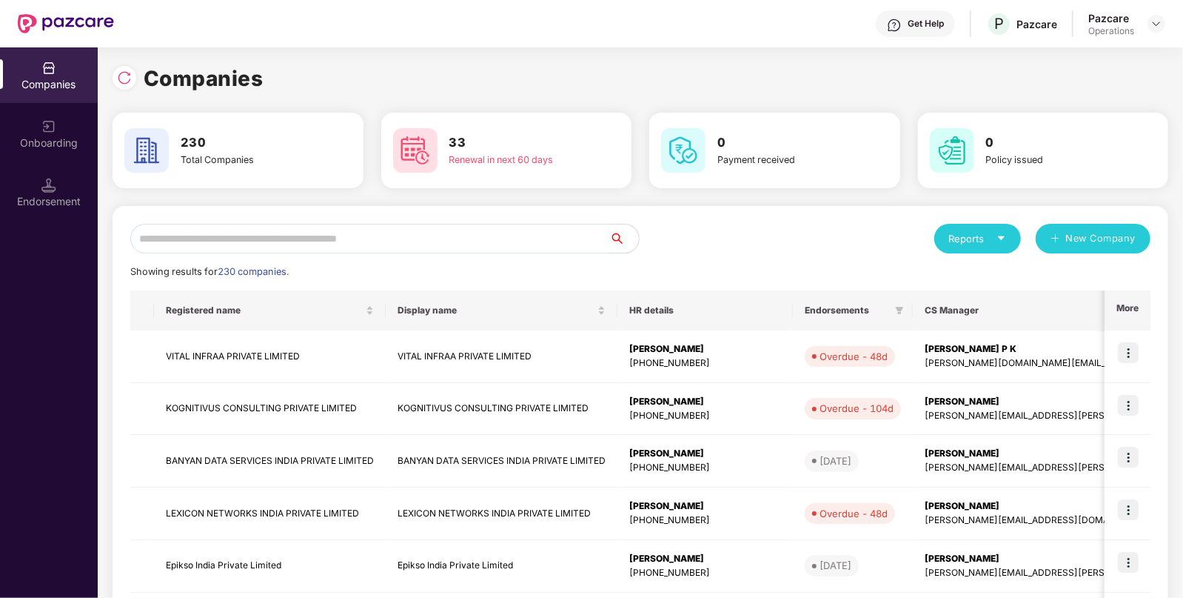
click at [352, 242] on input "text" at bounding box center [369, 239] width 479 height 30
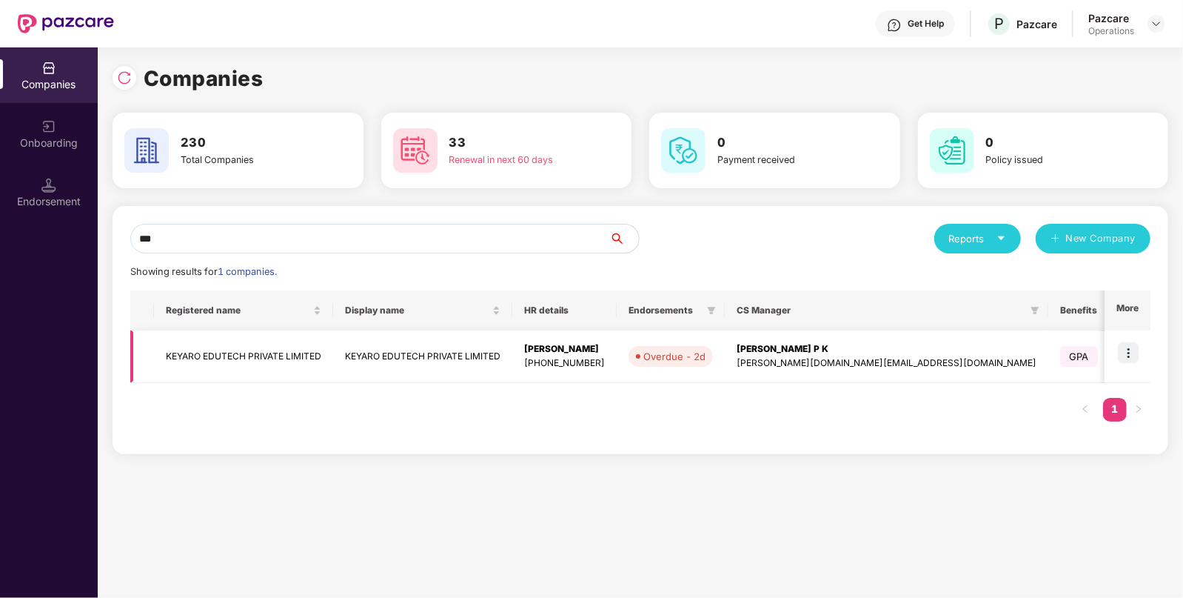
type input "***"
click at [1127, 350] on img at bounding box center [1128, 352] width 21 height 21
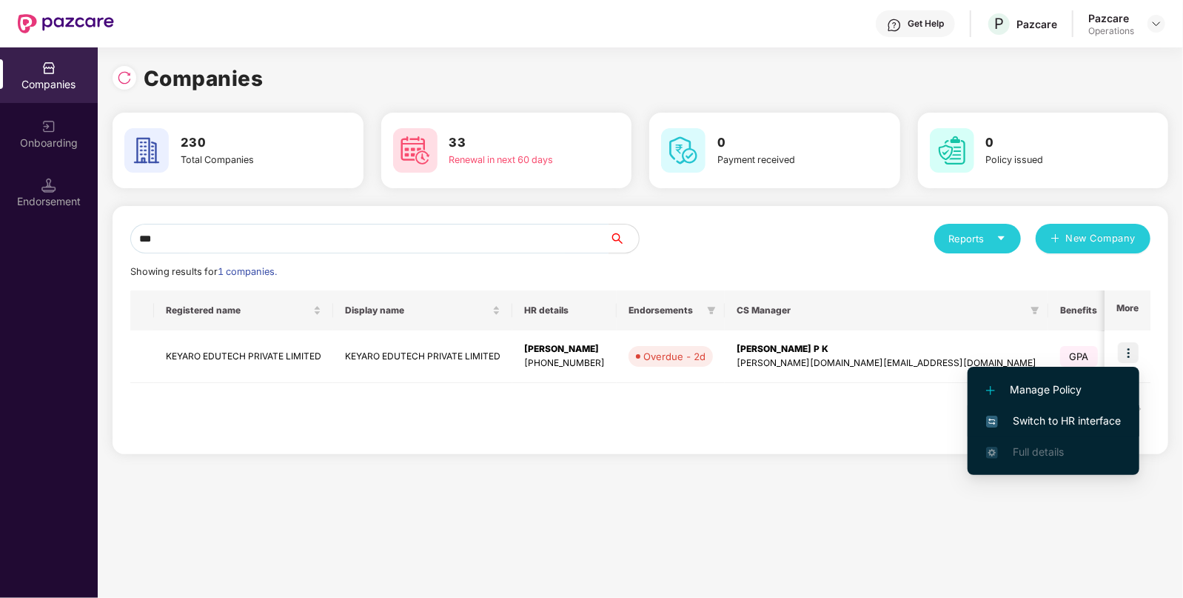
click at [1042, 418] on span "Switch to HR interface" at bounding box center [1053, 420] width 135 height 16
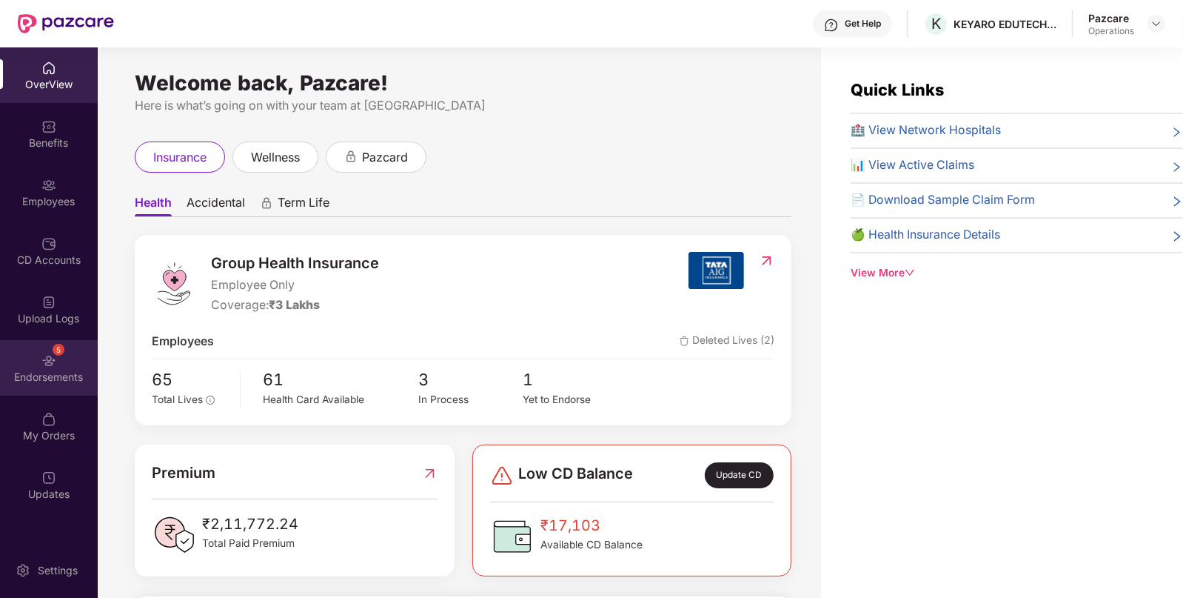
click at [45, 363] on img at bounding box center [48, 360] width 15 height 15
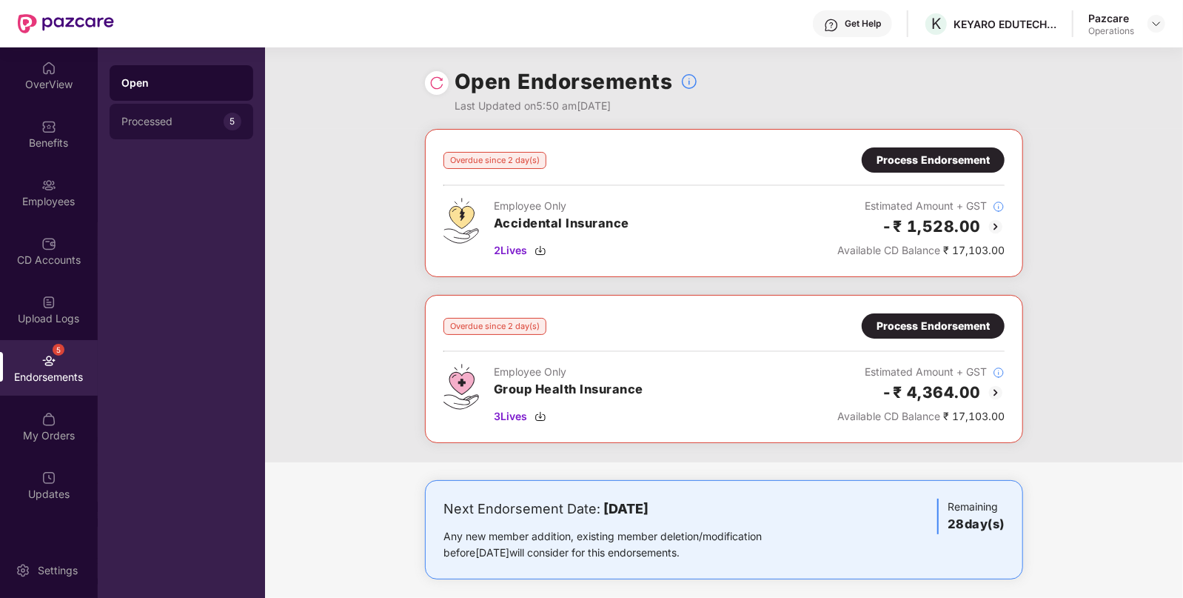
click at [168, 127] on div "Processed 5" at bounding box center [182, 122] width 144 height 36
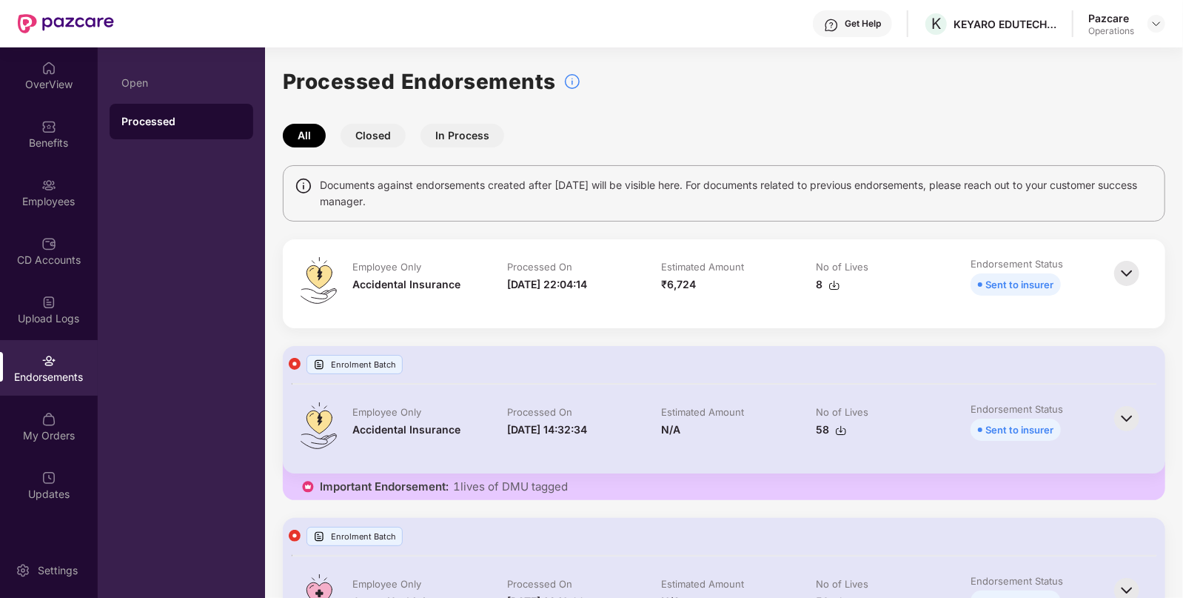
click at [40, 362] on div "Endorsements" at bounding box center [49, 368] width 98 height 56
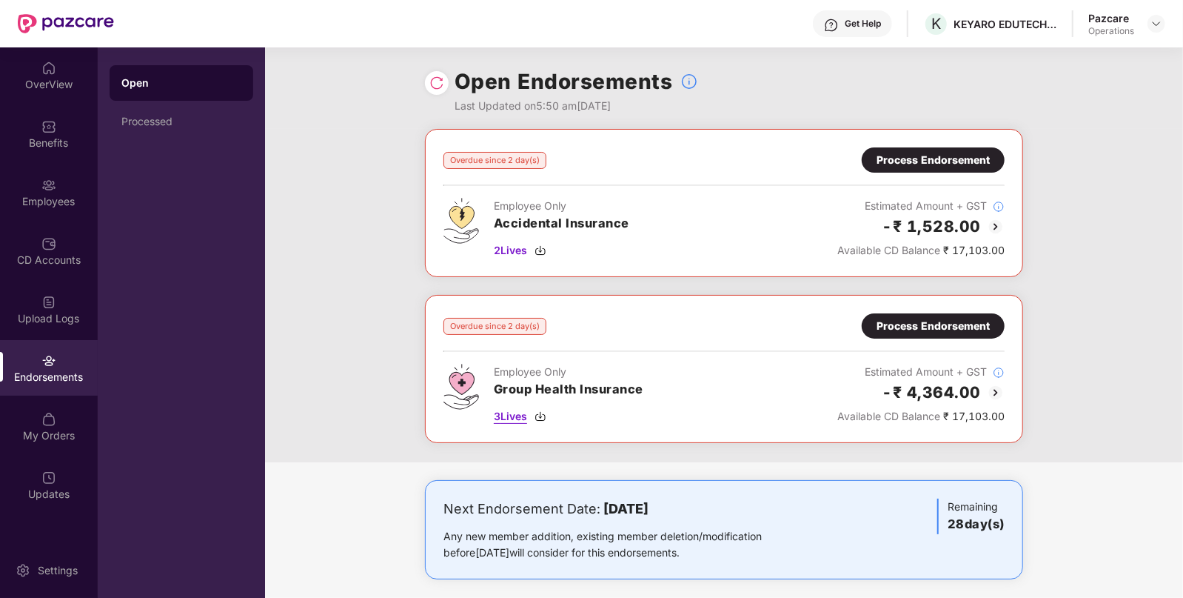
click at [545, 410] on img at bounding box center [541, 416] width 12 height 12
click at [542, 247] on img at bounding box center [541, 250] width 12 height 12
click at [548, 412] on div "3 Lives" at bounding box center [569, 416] width 150 height 16
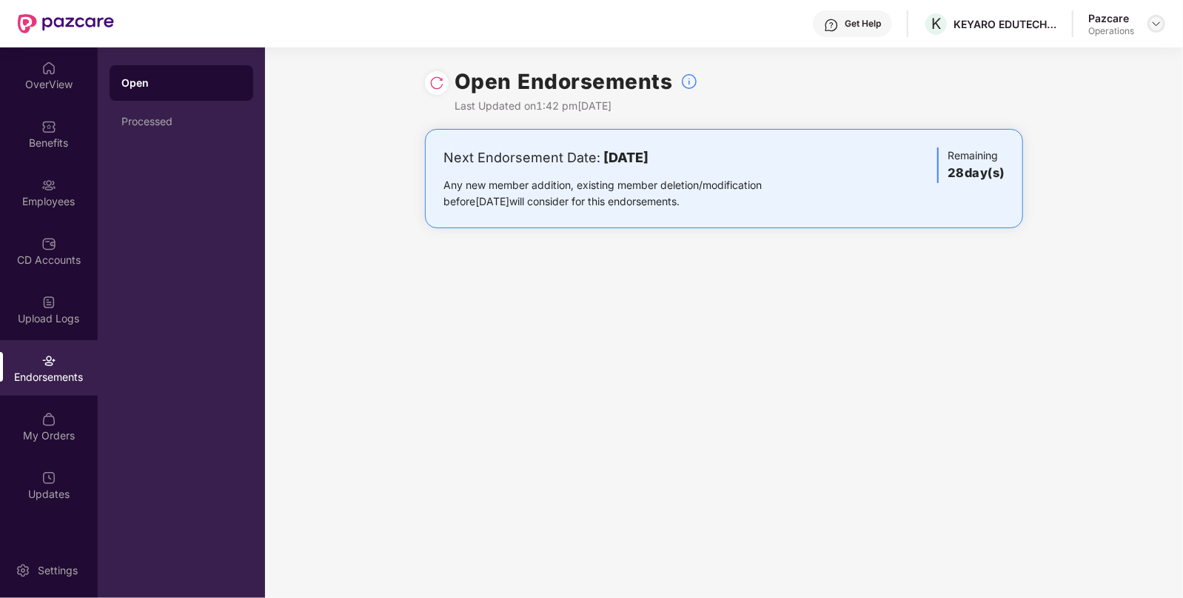
click at [1153, 22] on img at bounding box center [1157, 24] width 12 height 12
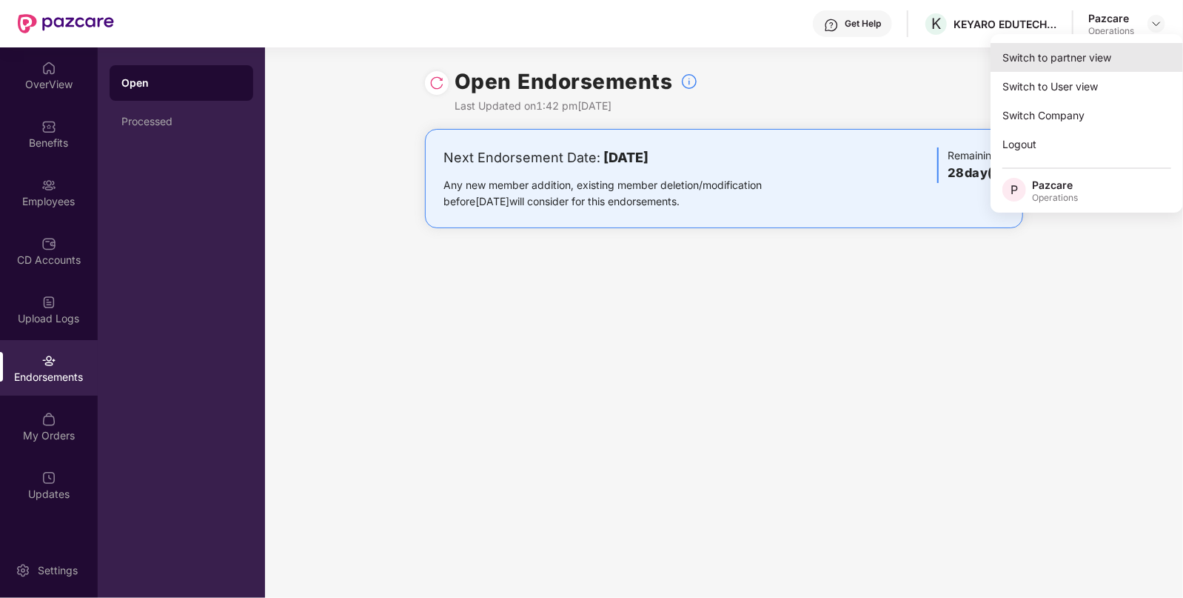
click at [1029, 65] on div "Switch to partner view" at bounding box center [1087, 57] width 193 height 29
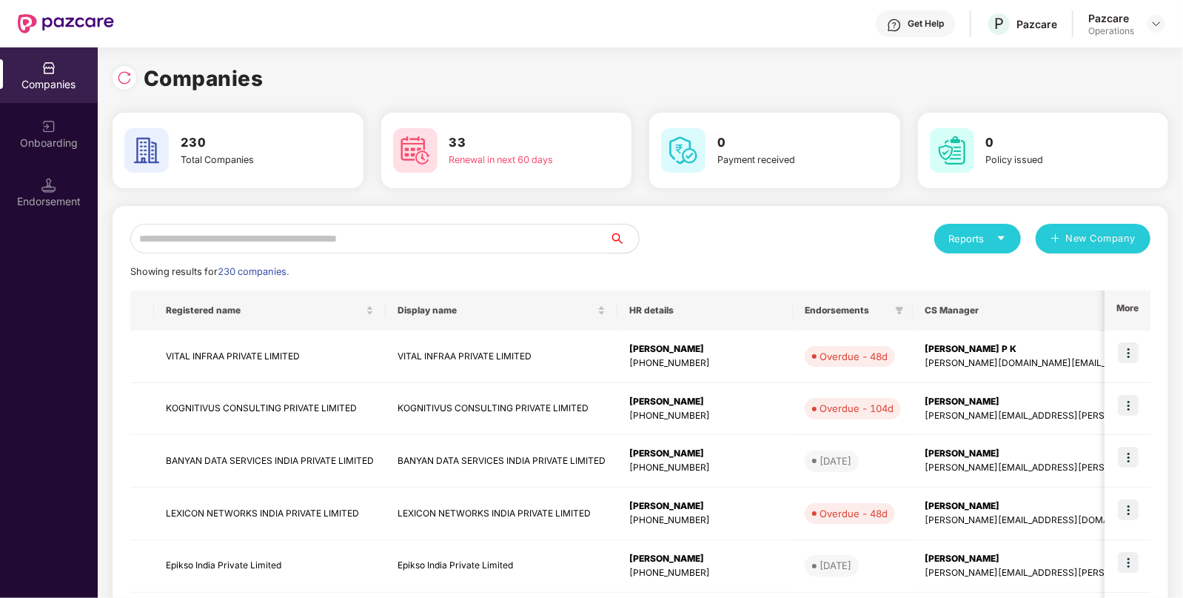
click at [378, 241] on input "text" at bounding box center [369, 239] width 479 height 30
paste input "**********"
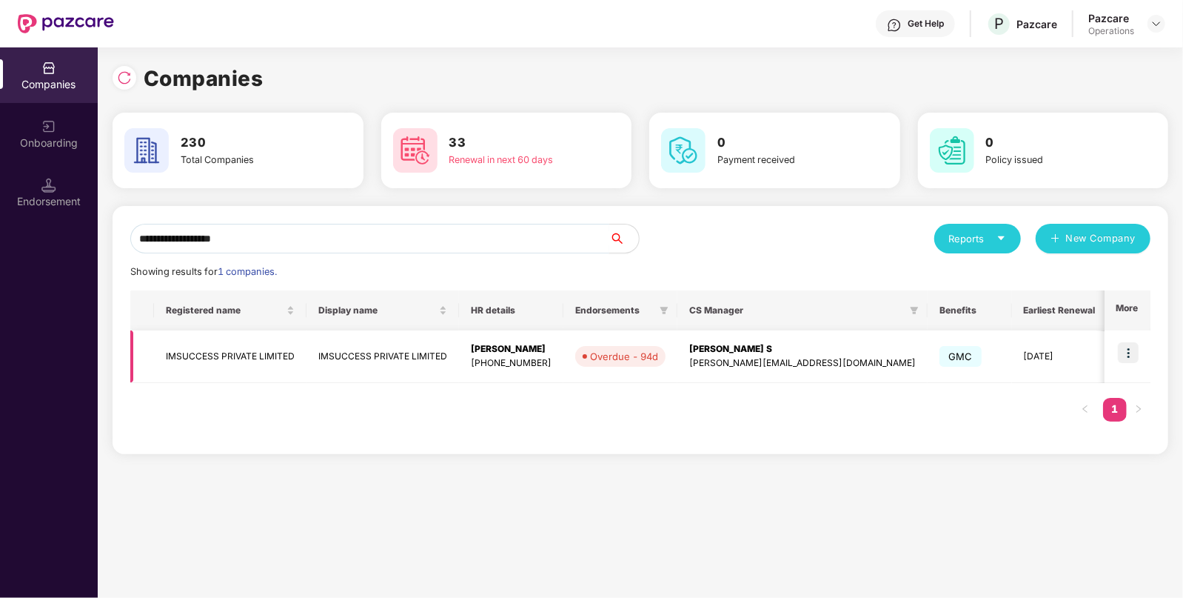
type input "**********"
click at [1127, 350] on img at bounding box center [1128, 352] width 21 height 21
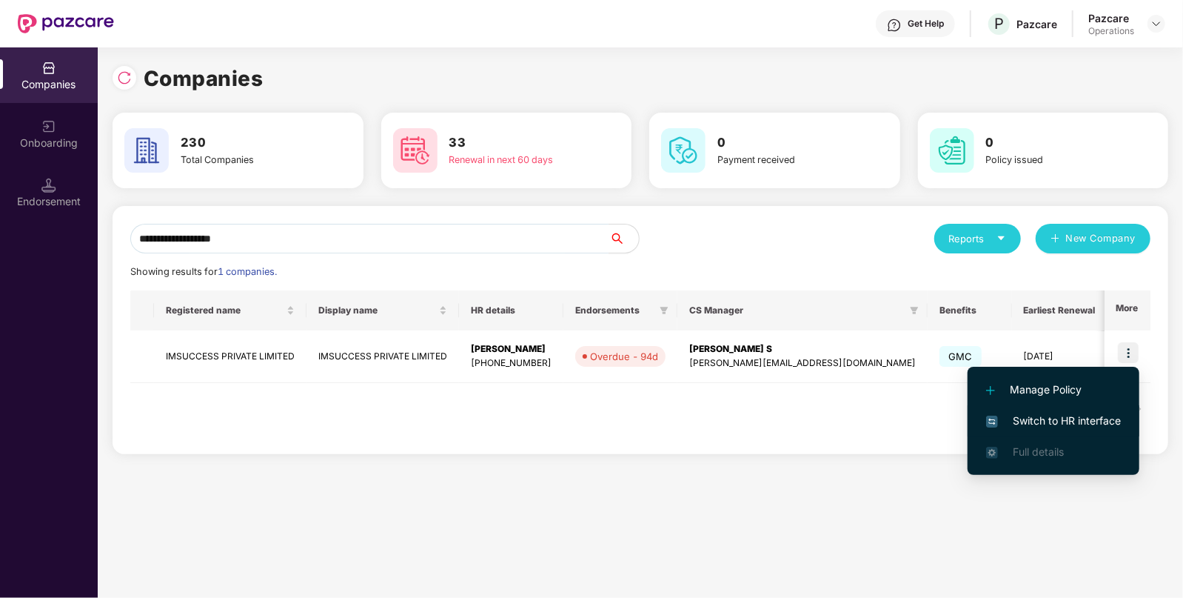
click at [1023, 415] on span "Switch to HR interface" at bounding box center [1053, 420] width 135 height 16
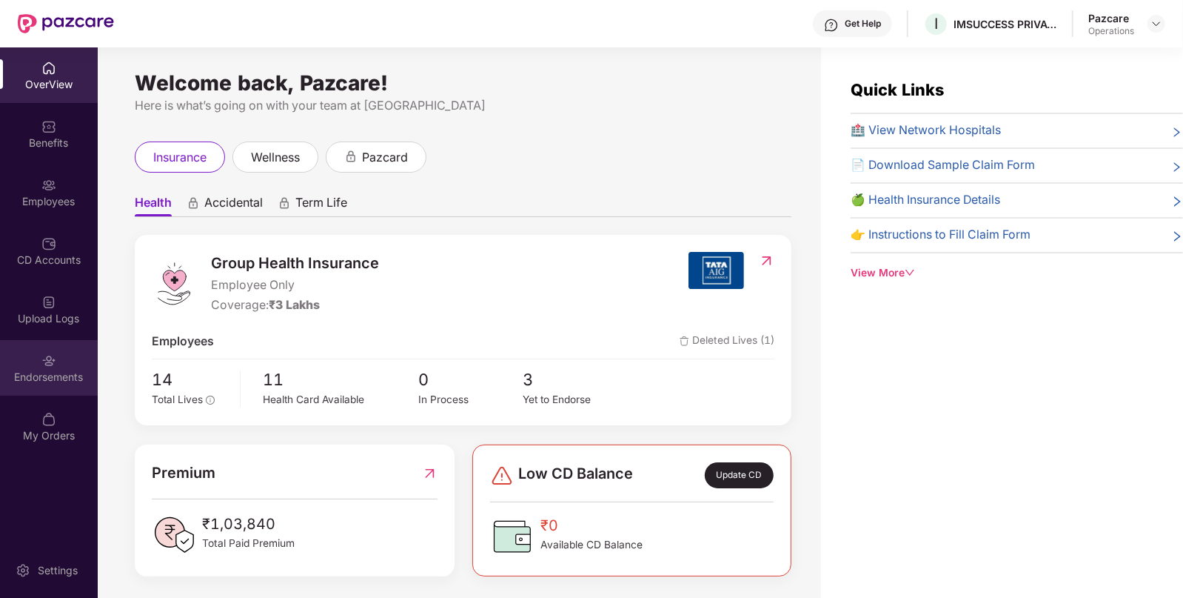
click at [64, 353] on div "Endorsements" at bounding box center [49, 368] width 98 height 56
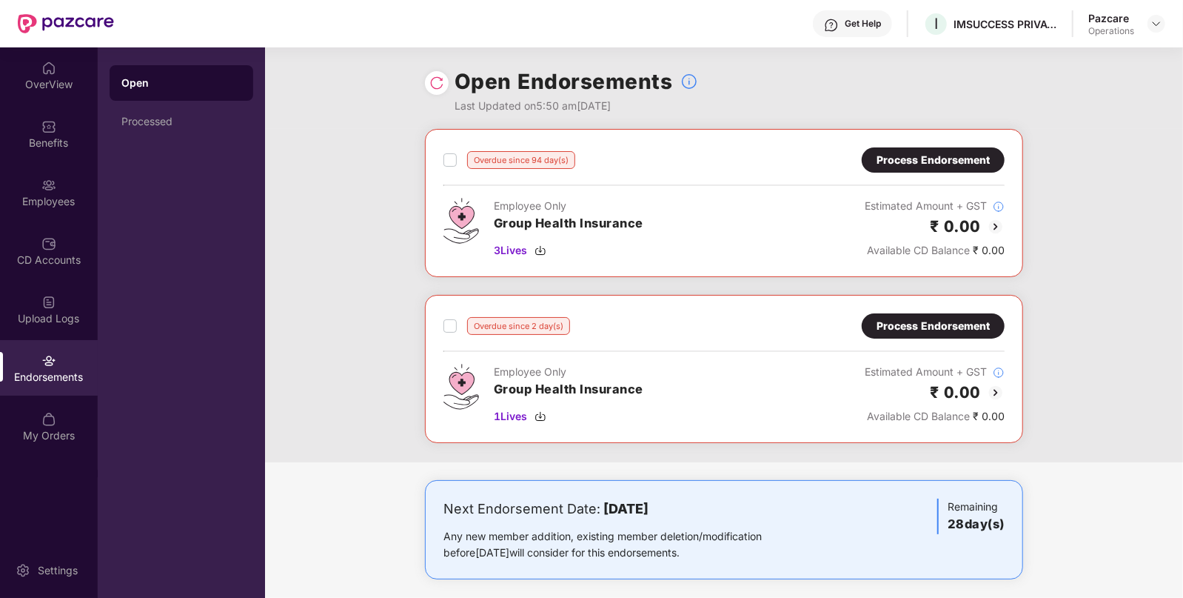
click at [999, 221] on img at bounding box center [996, 227] width 18 height 18
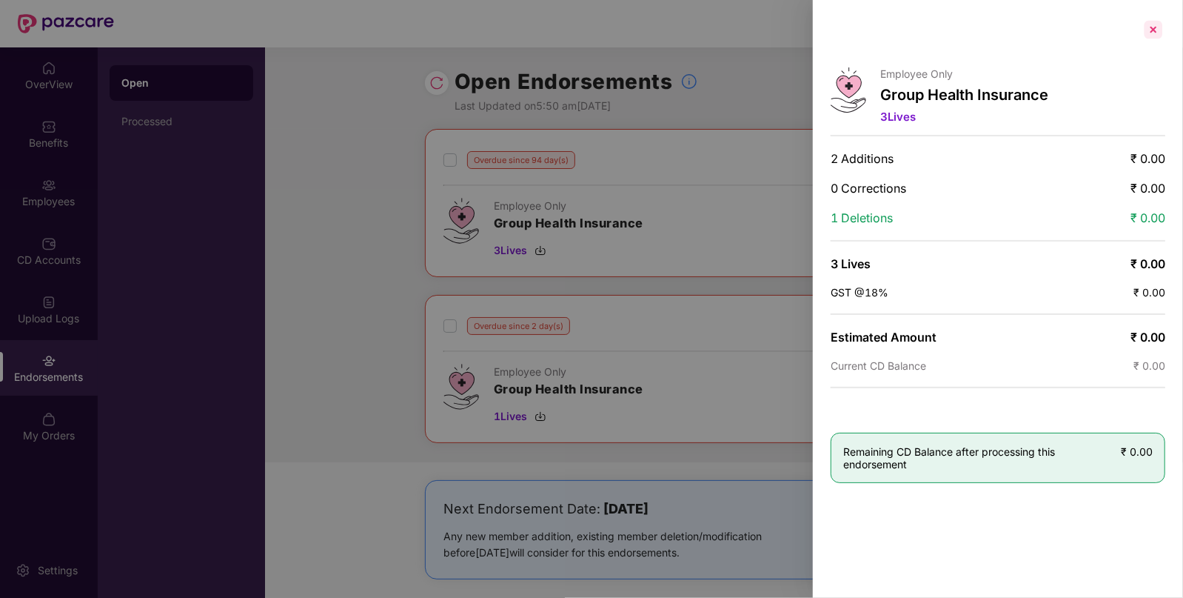
click at [1158, 30] on div at bounding box center [1154, 30] width 24 height 24
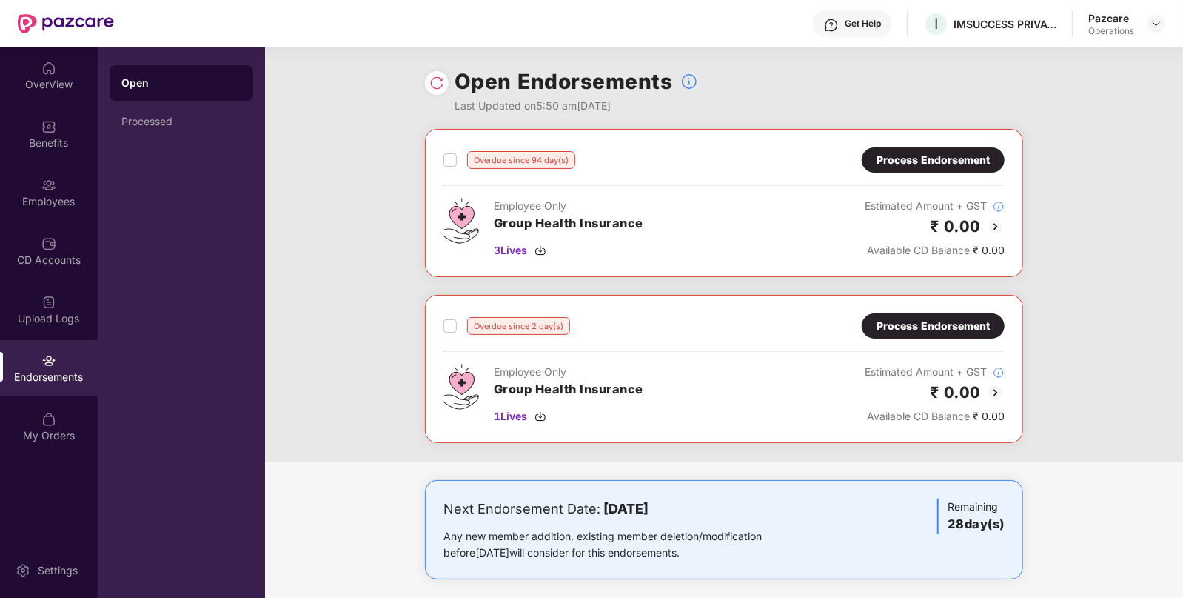
click at [992, 385] on img at bounding box center [996, 393] width 18 height 18
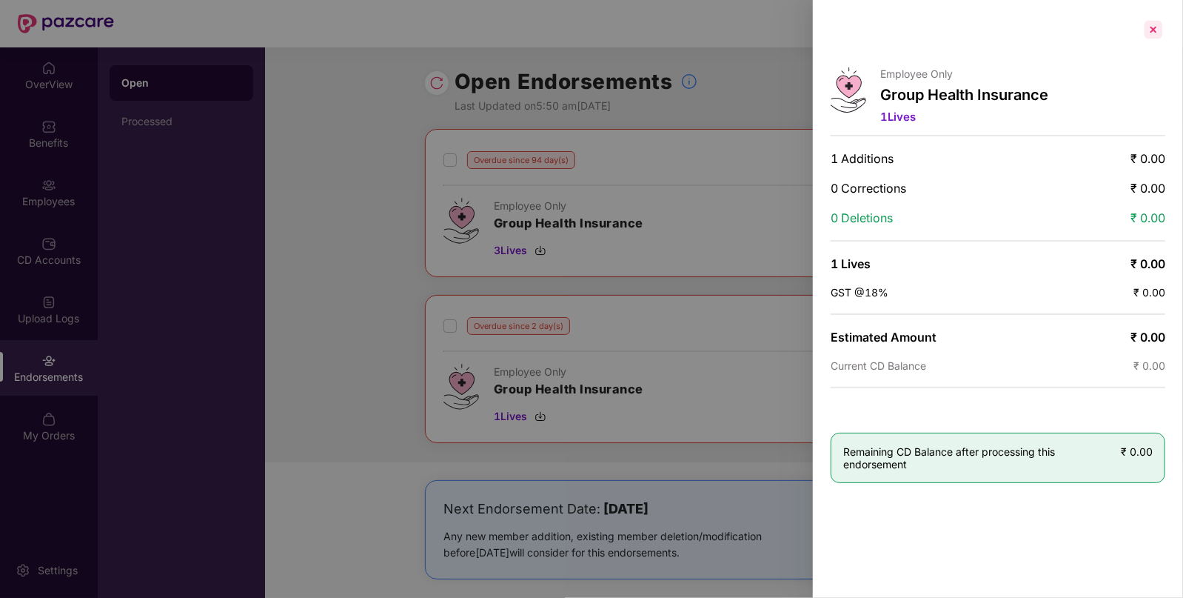
click at [1146, 32] on div at bounding box center [1154, 30] width 24 height 24
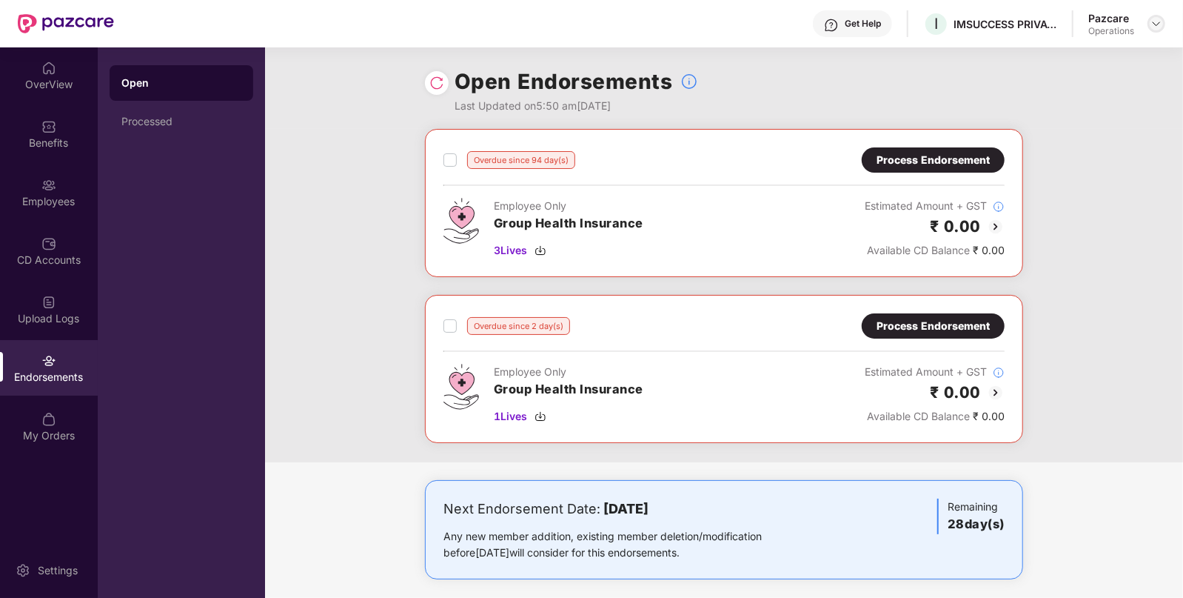
click at [1153, 24] on img at bounding box center [1157, 24] width 12 height 12
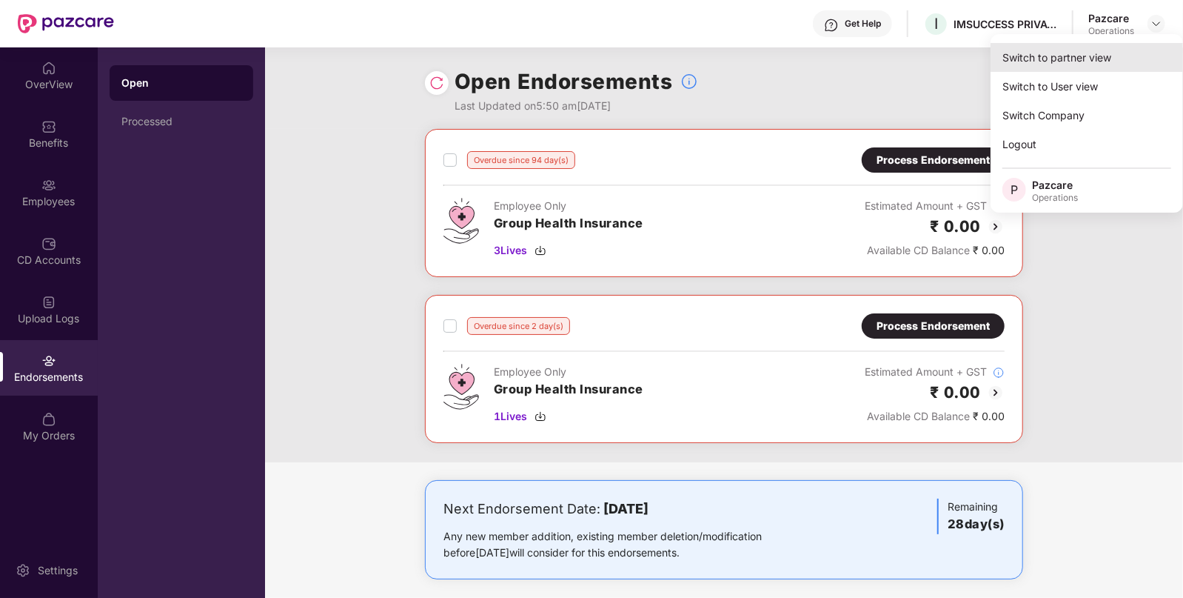
click at [1054, 62] on div "Switch to partner view" at bounding box center [1087, 57] width 193 height 29
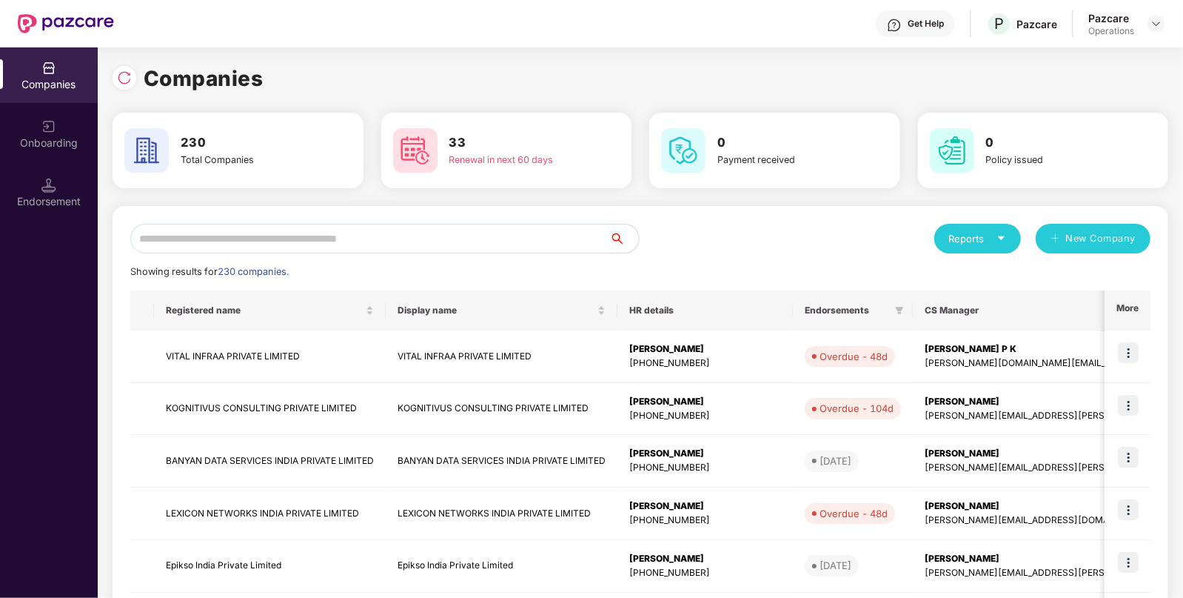
click at [325, 246] on input "text" at bounding box center [369, 239] width 479 height 30
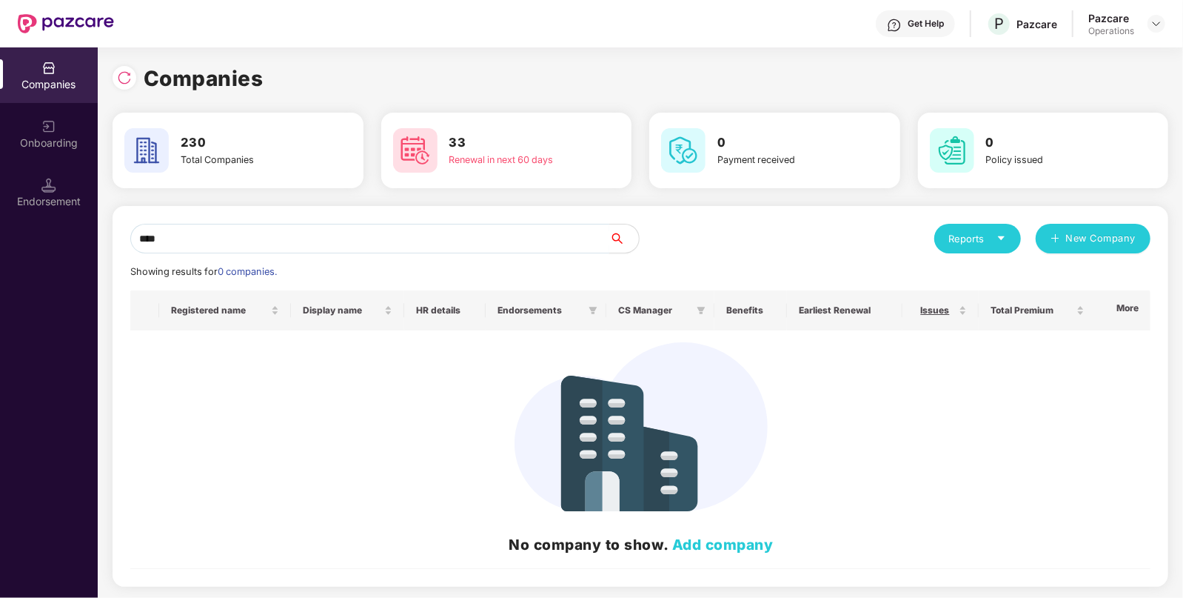
click at [273, 241] on input "****" at bounding box center [369, 239] width 479 height 30
paste input "**********"
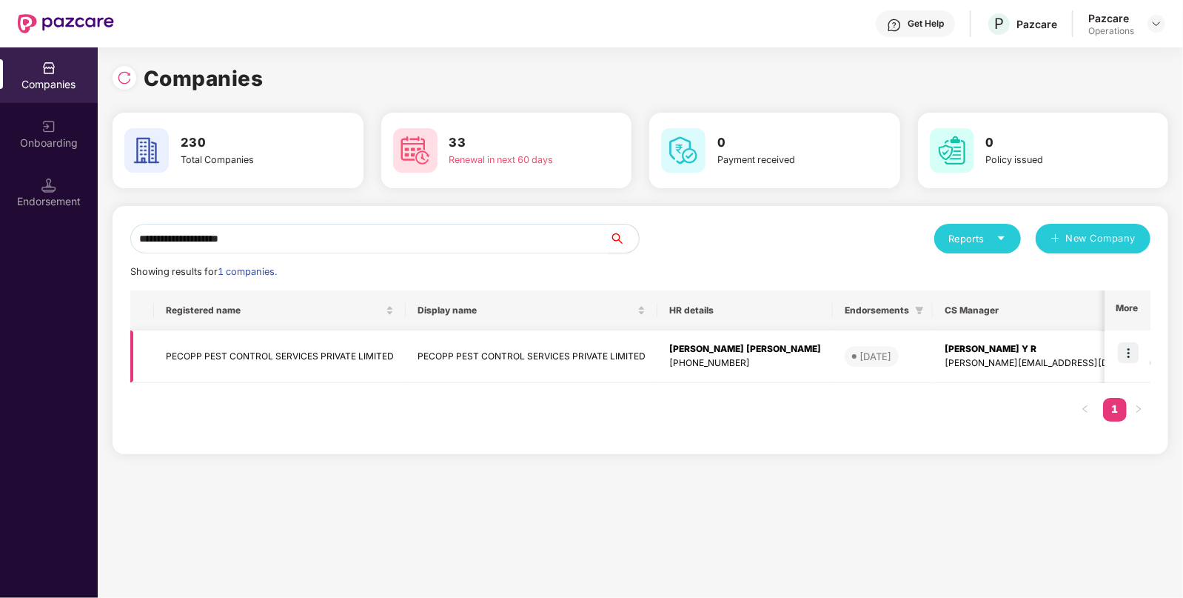
click at [1134, 355] on img at bounding box center [1128, 352] width 21 height 21
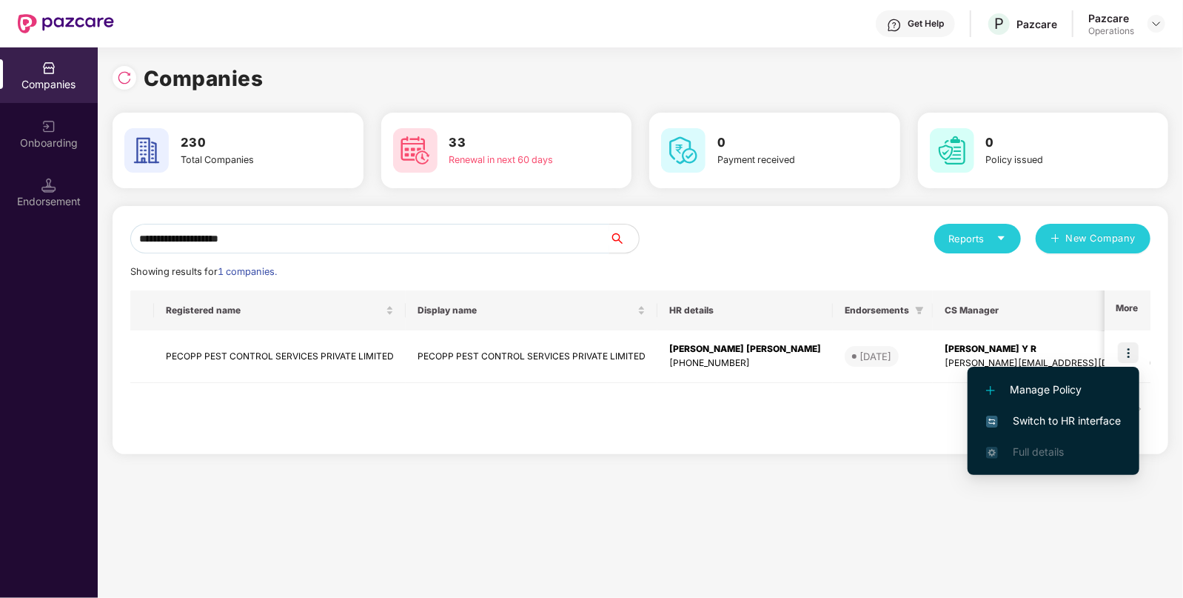
click at [374, 241] on input "**********" at bounding box center [369, 239] width 479 height 30
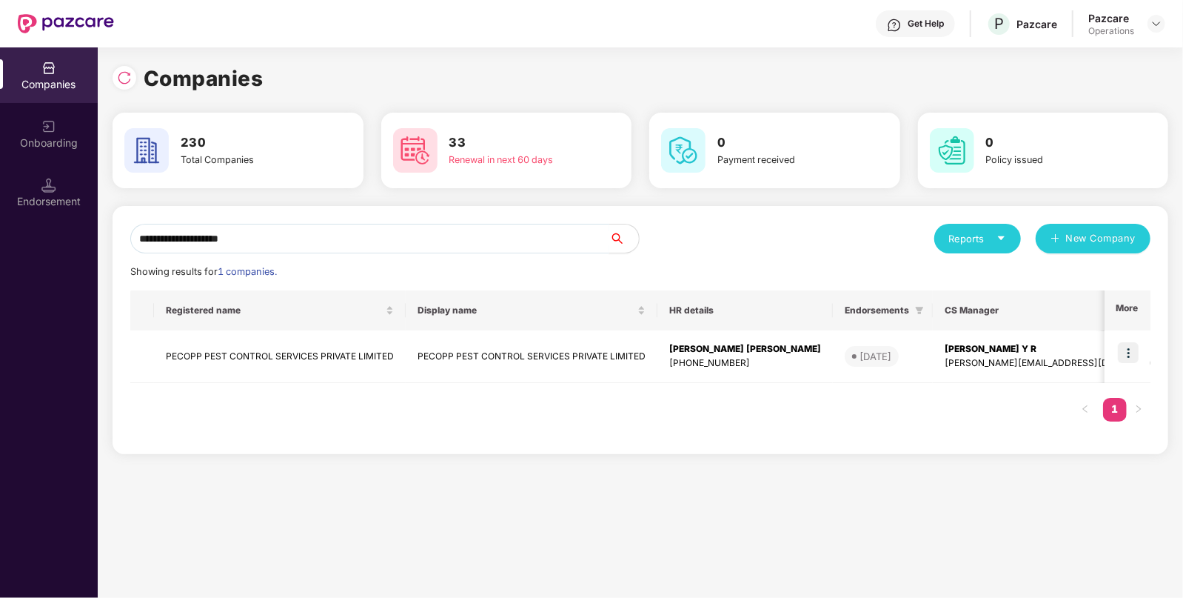
click at [374, 241] on input "**********" at bounding box center [369, 239] width 479 height 30
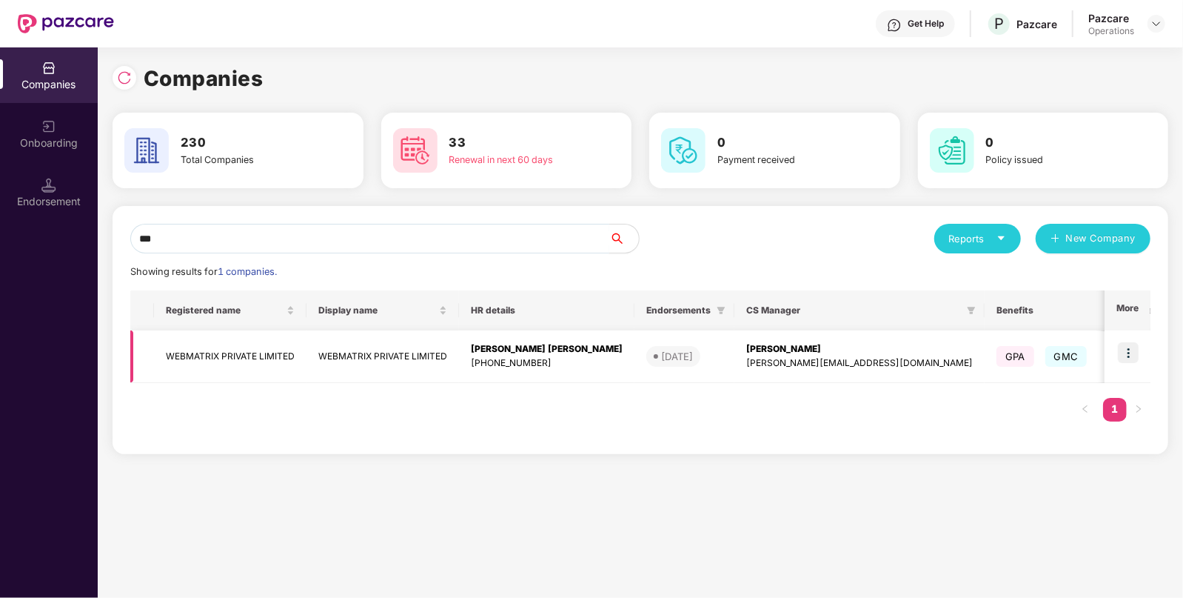
type input "***"
click at [1132, 347] on img at bounding box center [1128, 352] width 21 height 21
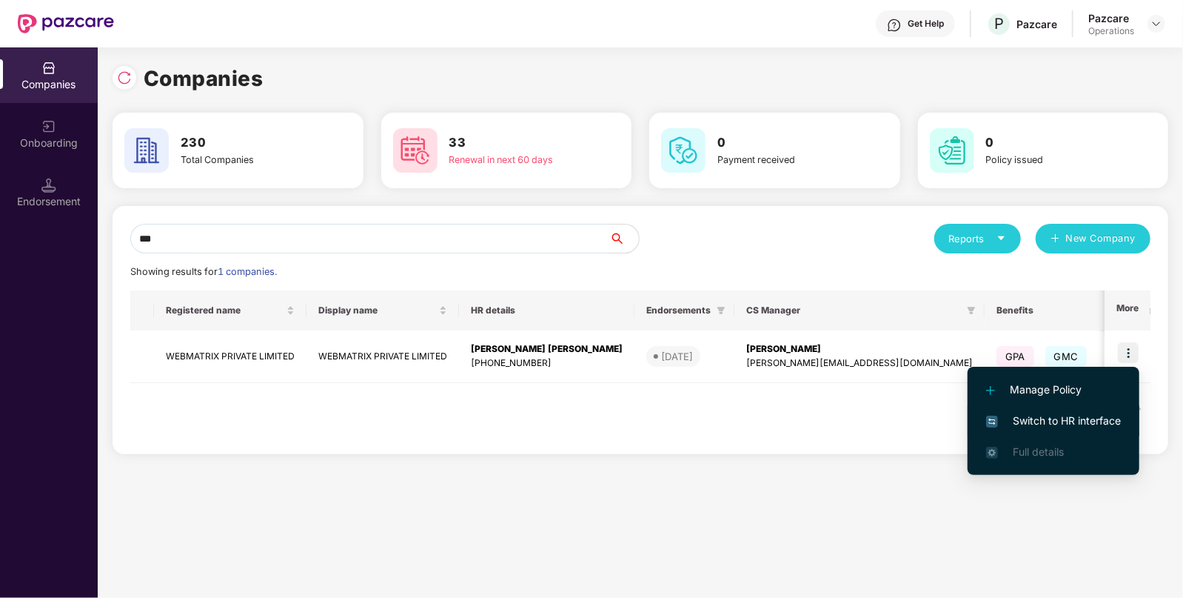
click at [1039, 418] on span "Switch to HR interface" at bounding box center [1053, 420] width 135 height 16
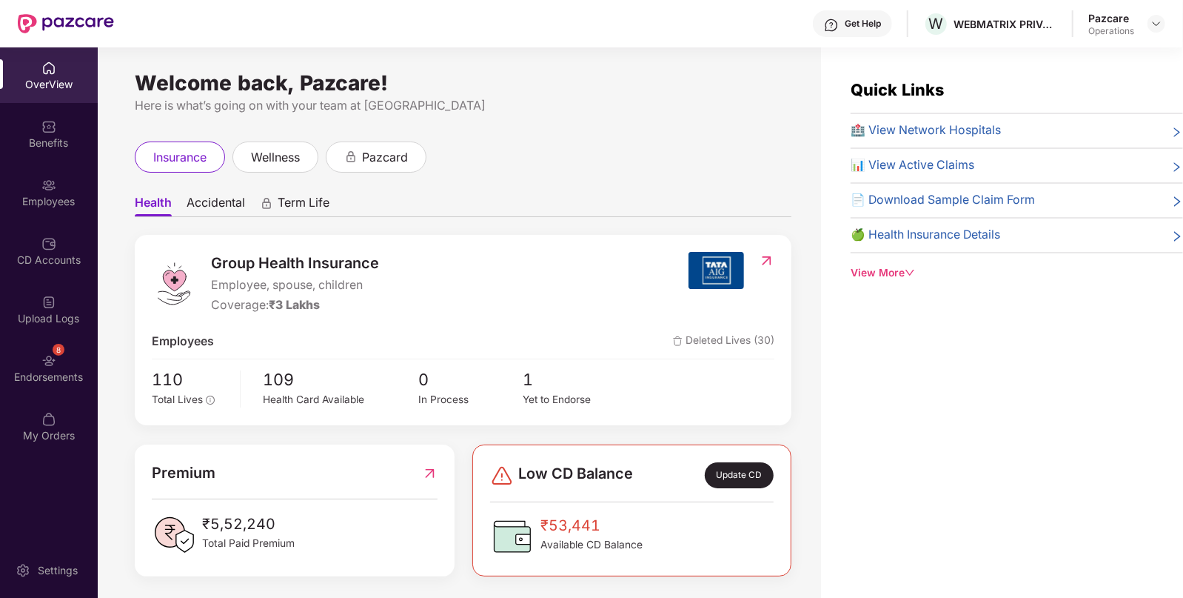
click at [48, 347] on div "8 Endorsements" at bounding box center [49, 368] width 98 height 56
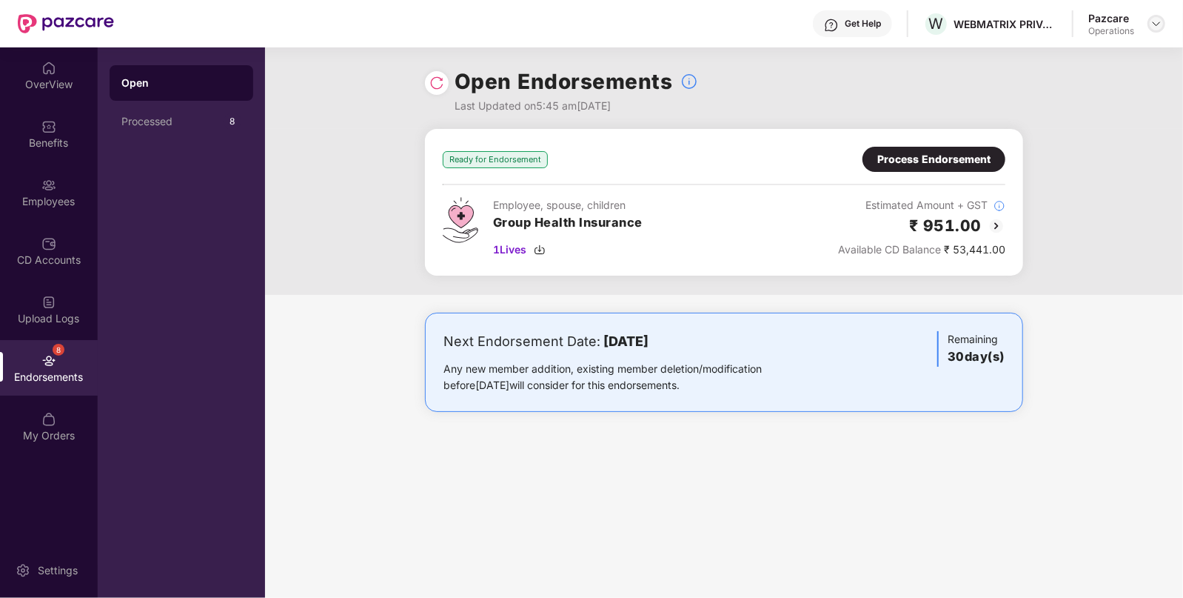
click at [1158, 24] on img at bounding box center [1157, 24] width 12 height 12
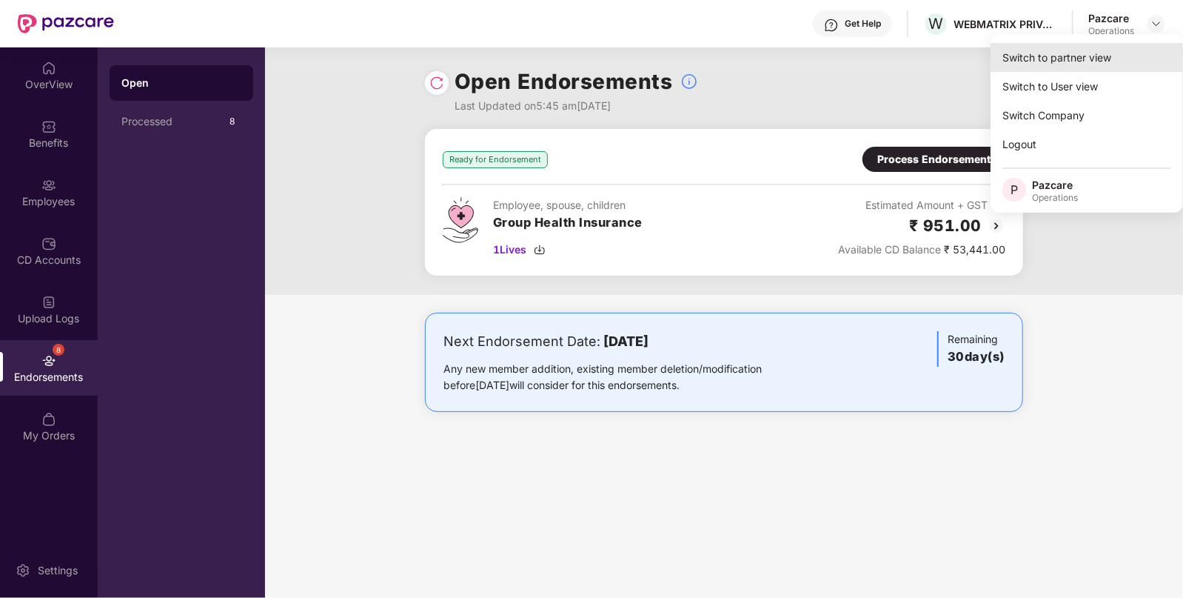
click at [1082, 50] on div "Switch to partner view" at bounding box center [1087, 57] width 193 height 29
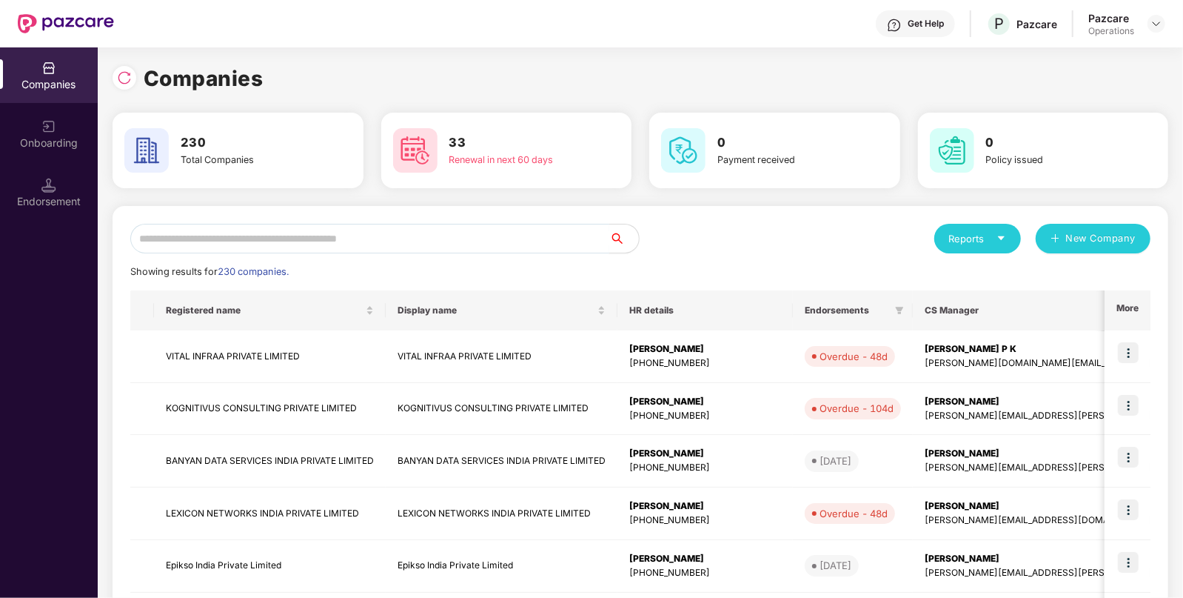
click at [427, 233] on input "text" at bounding box center [369, 239] width 479 height 30
paste input "**********"
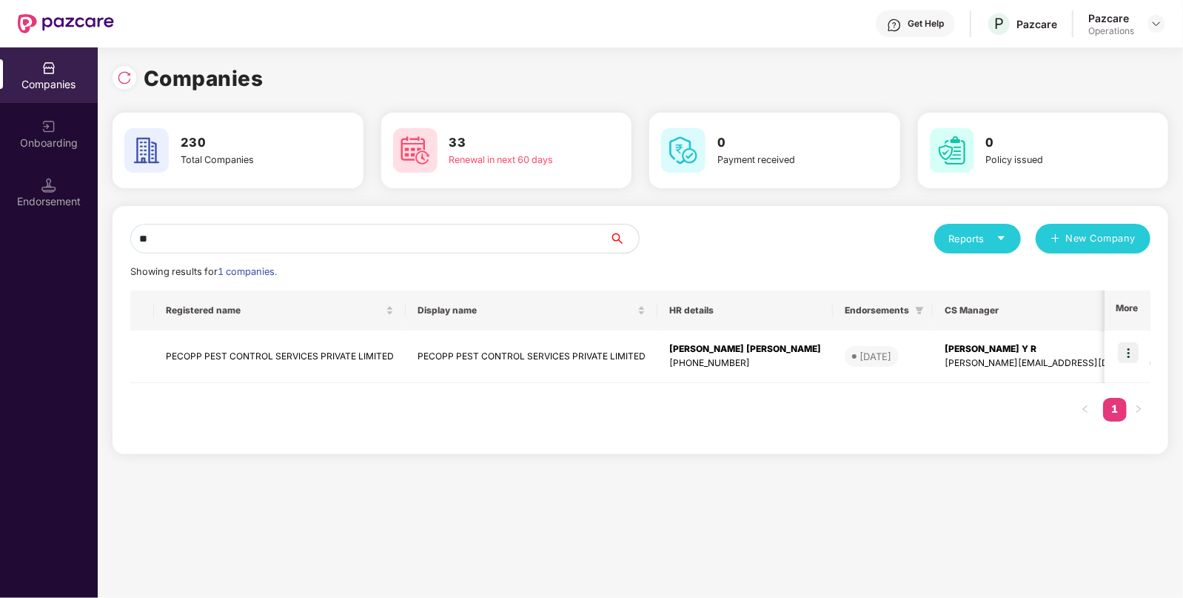
type input "*"
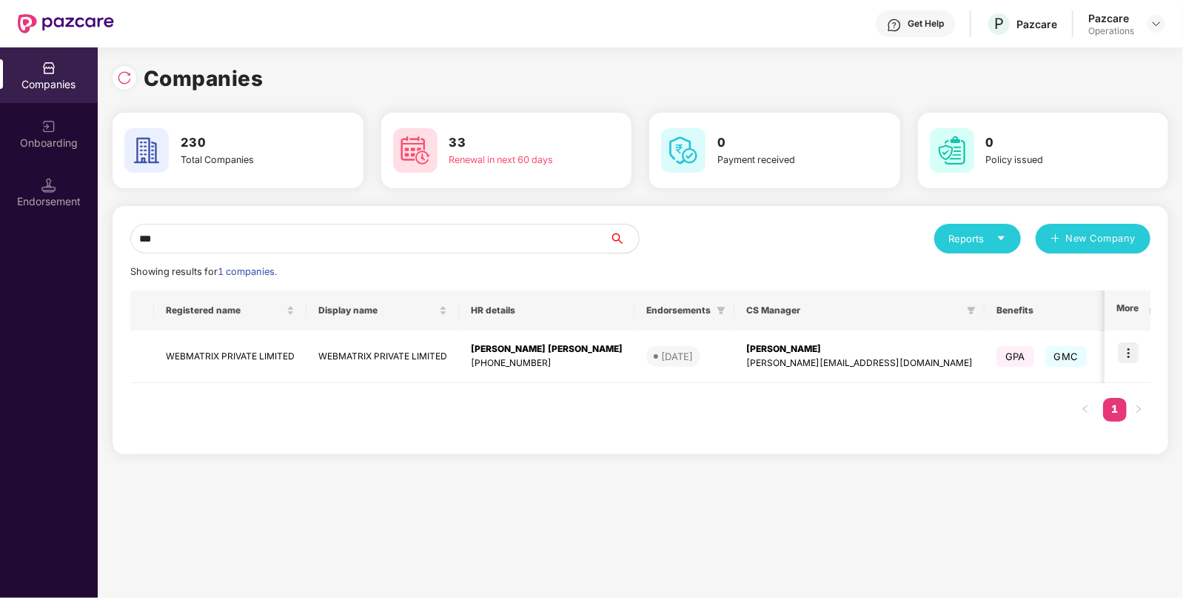
click at [263, 248] on input "***" at bounding box center [369, 239] width 479 height 30
paste input "**********"
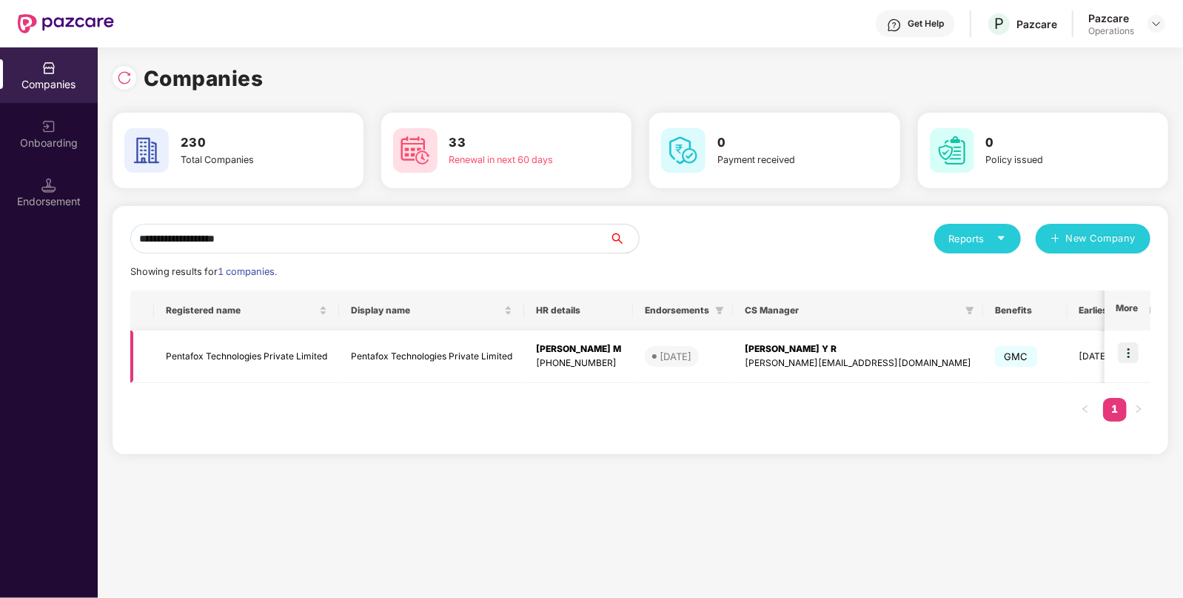
type input "**********"
click at [230, 352] on td "Pentafox Technologies Private Limited" at bounding box center [246, 356] width 185 height 53
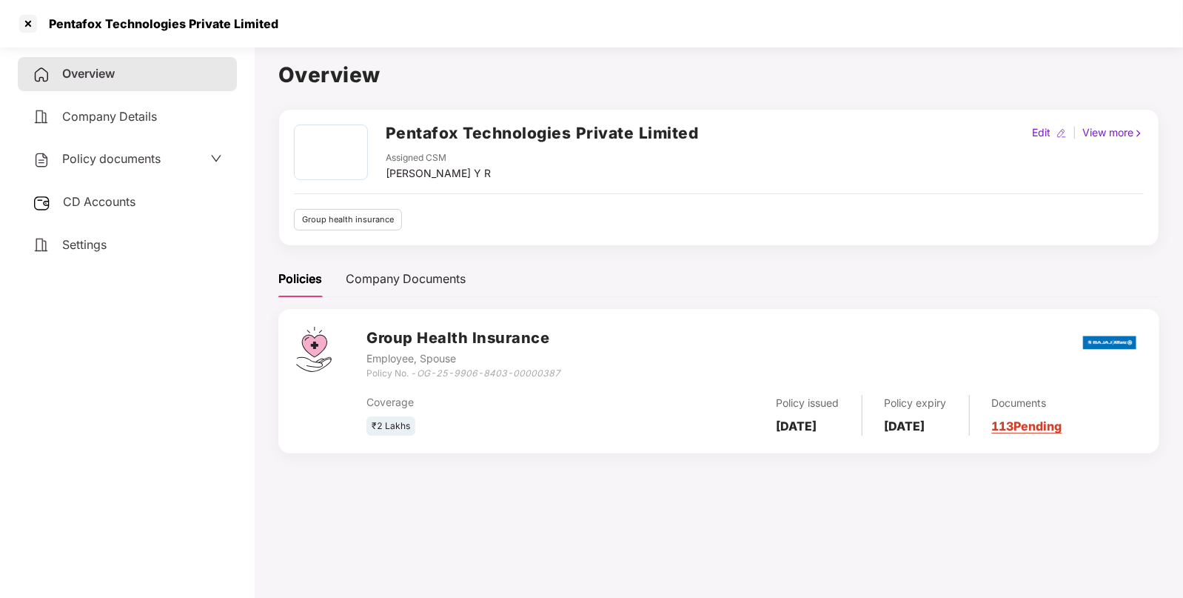
click at [144, 166] on span "Policy documents" at bounding box center [111, 158] width 98 height 15
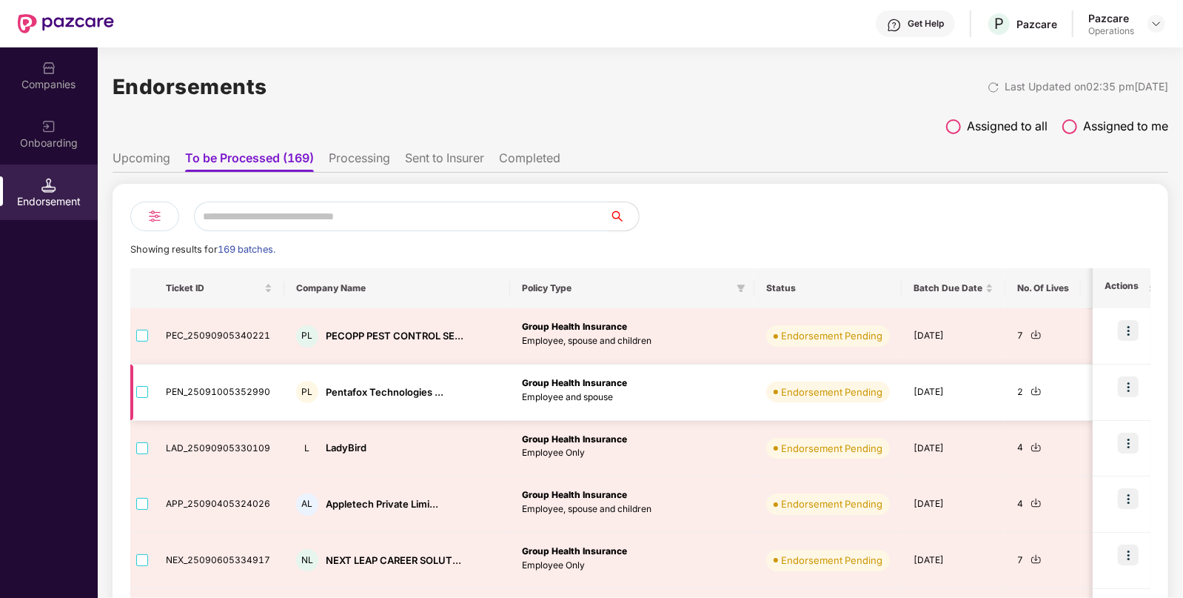
click at [149, 392] on td at bounding box center [142, 392] width 24 height 56
click at [341, 393] on div "Pentafox Technologies ..." at bounding box center [385, 392] width 118 height 14
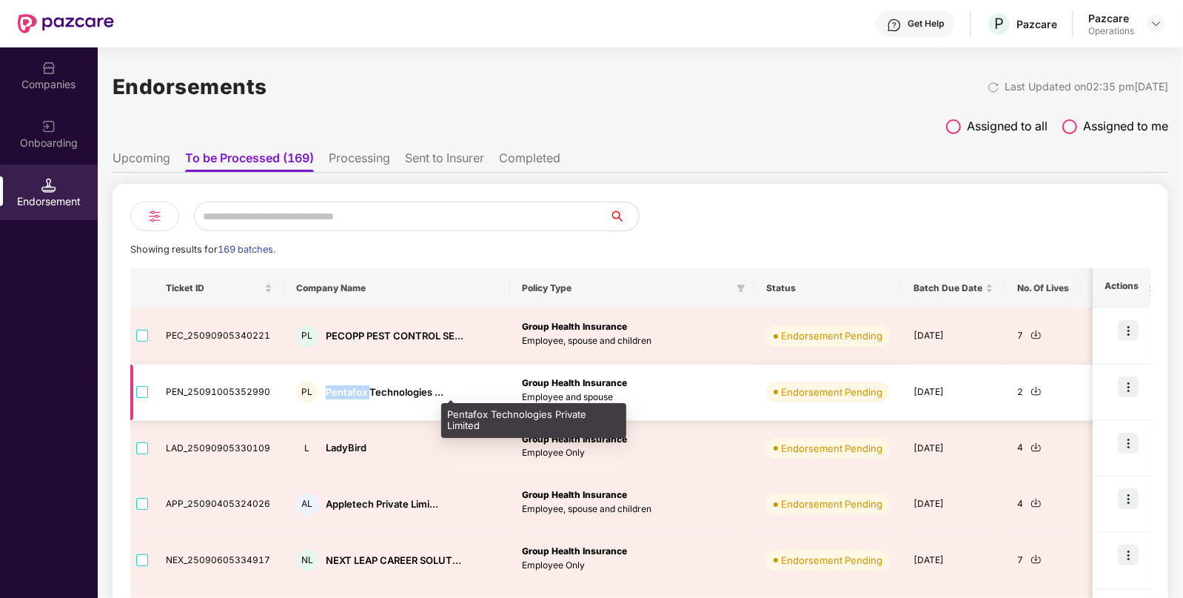
click at [341, 393] on div "Pentafox Technologies ..." at bounding box center [385, 392] width 118 height 14
copy div "Pentafox Technologies ..."
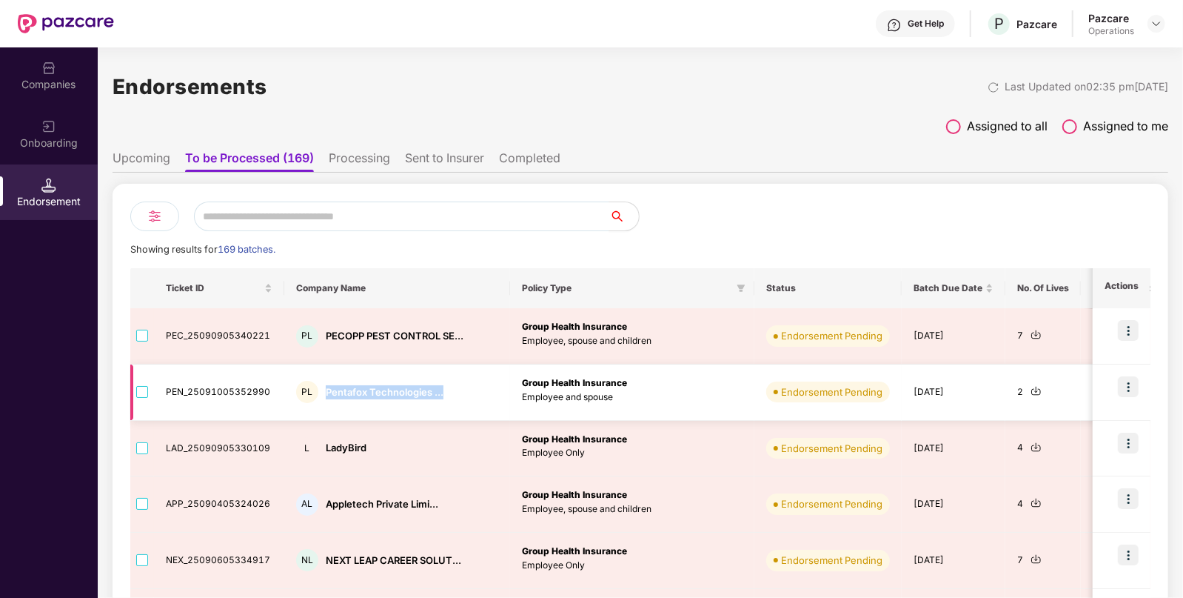
click at [1031, 389] on img at bounding box center [1036, 390] width 11 height 11
click at [1017, 396] on div "2" at bounding box center [1043, 392] width 52 height 14
click at [1031, 395] on img at bounding box center [1036, 390] width 11 height 11
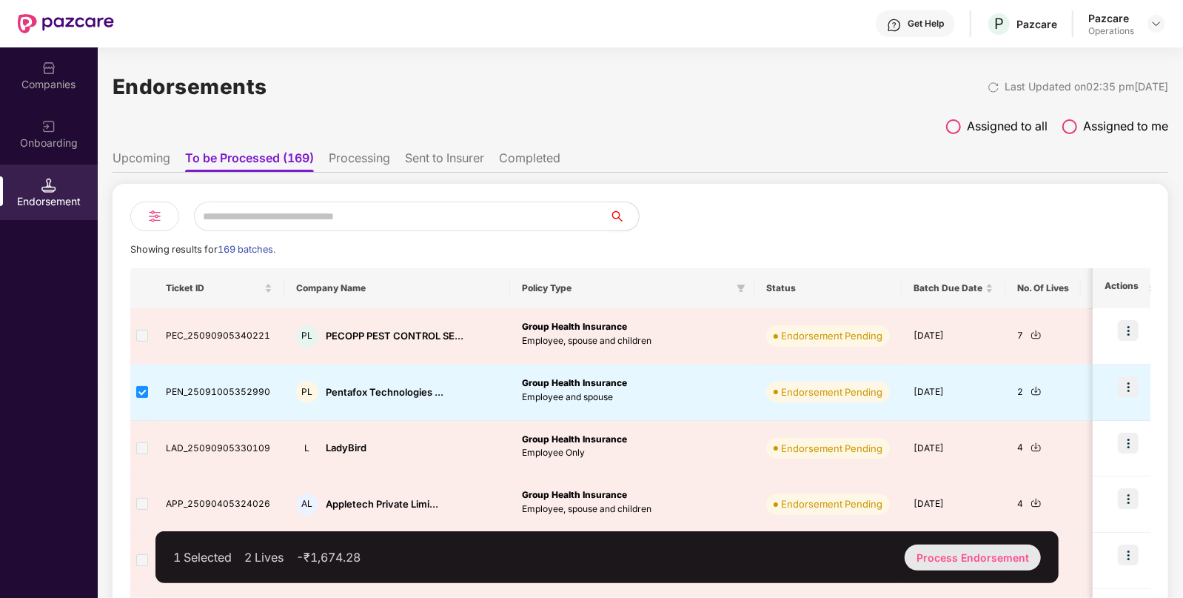
click at [930, 554] on div "Process Endorsement" at bounding box center [973, 557] width 136 height 26
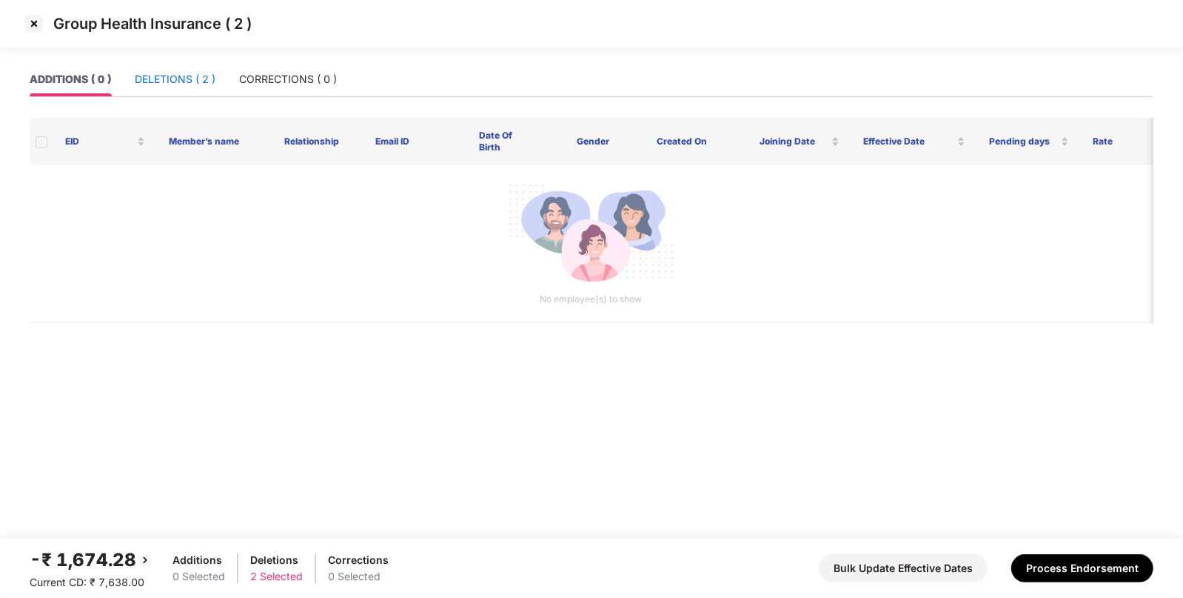
click at [182, 83] on div "DELETIONS ( 2 )" at bounding box center [175, 79] width 81 height 16
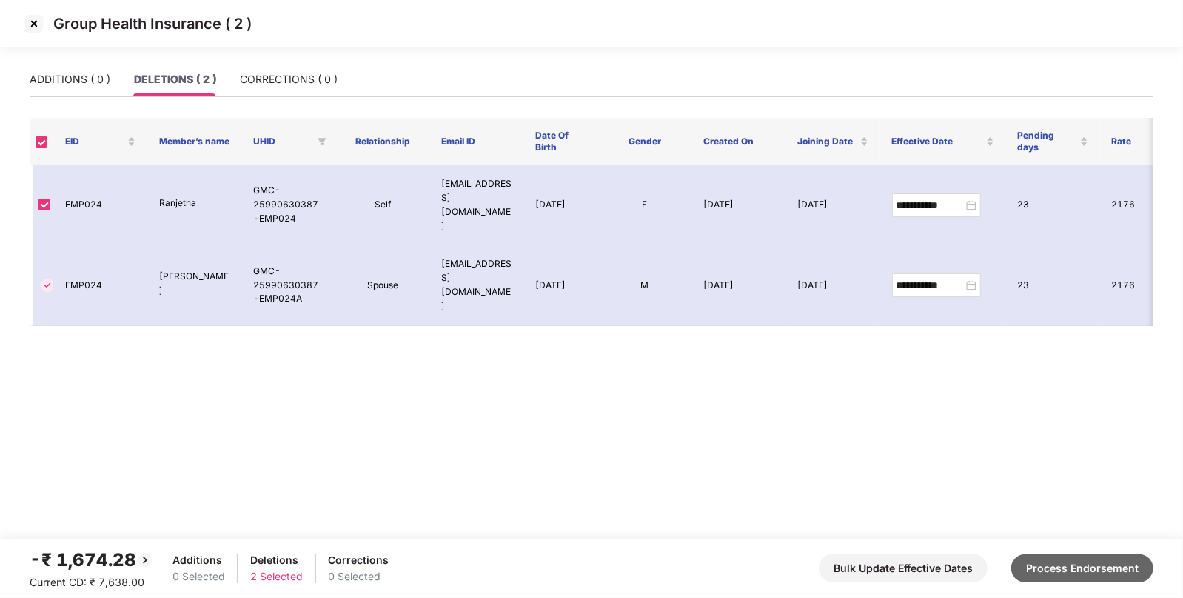
click at [1081, 568] on button "Process Endorsement" at bounding box center [1083, 568] width 142 height 28
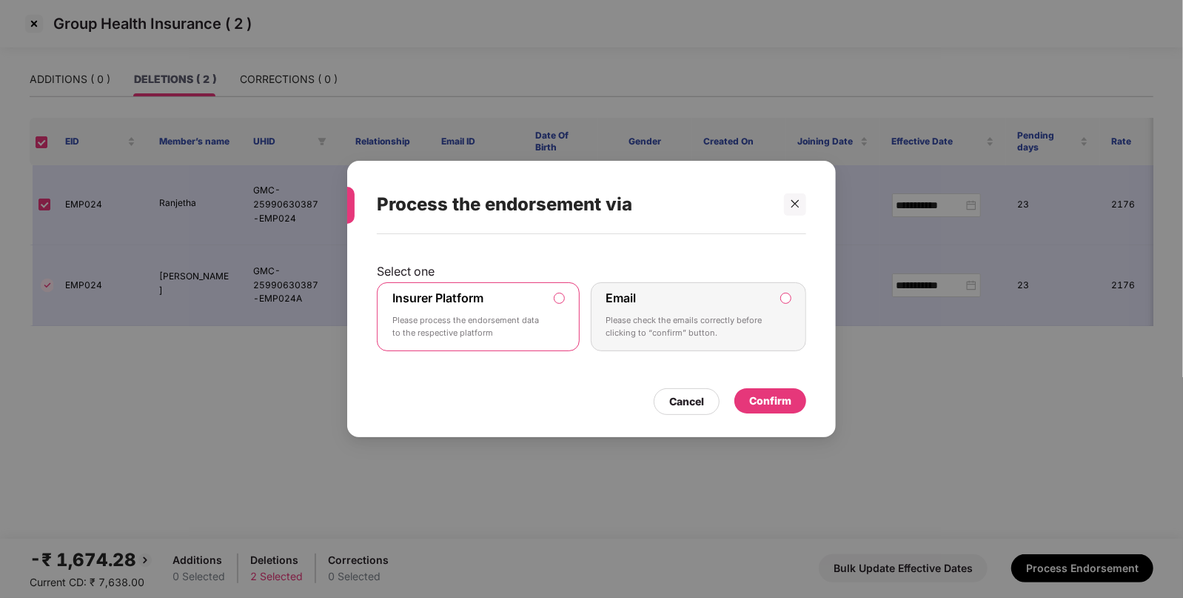
click at [767, 392] on div "Confirm" at bounding box center [770, 400] width 42 height 16
